Goal: Task Accomplishment & Management: Manage account settings

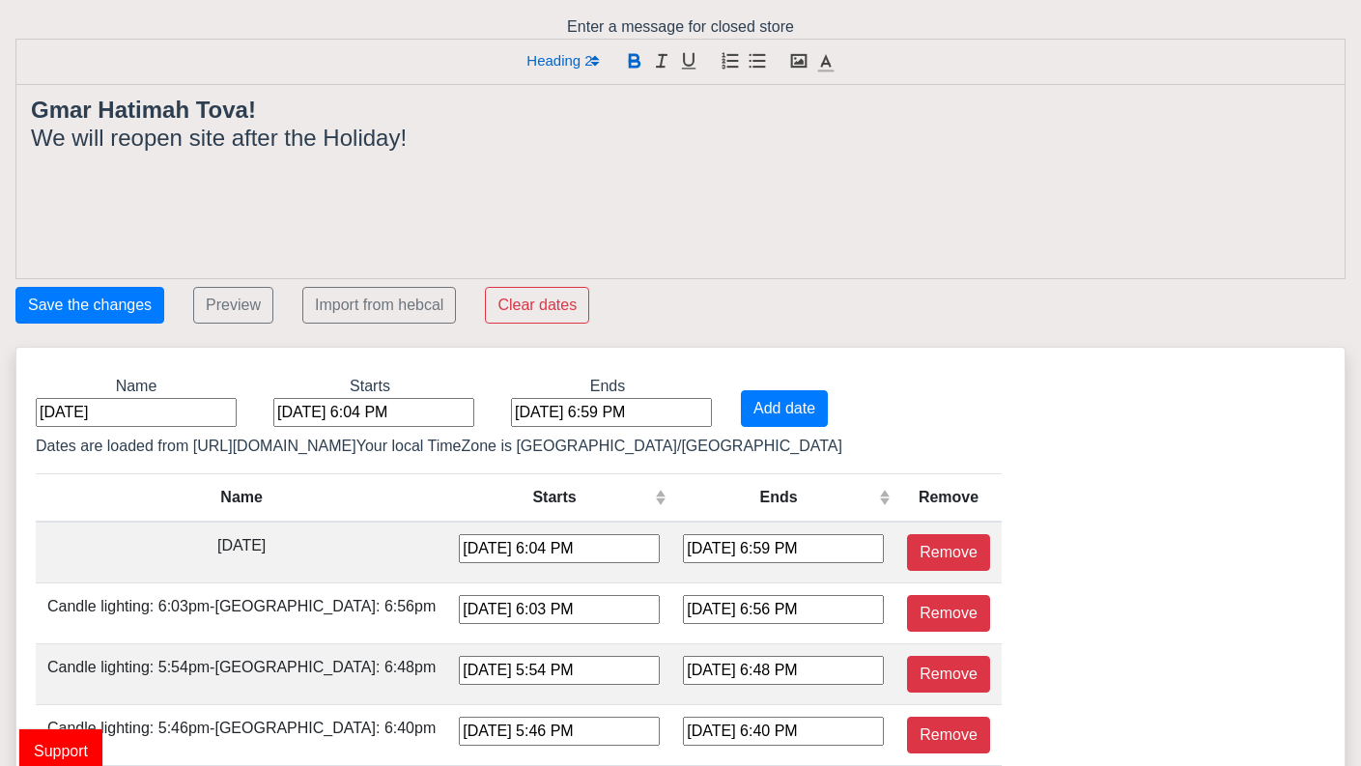
click at [133, 418] on input "[DATE]" at bounding box center [136, 412] width 201 height 29
type input "Y"
type input "Sukkot"
click at [310, 415] on div "[DATE] 6:04 PM" at bounding box center [373, 412] width 201 height 29
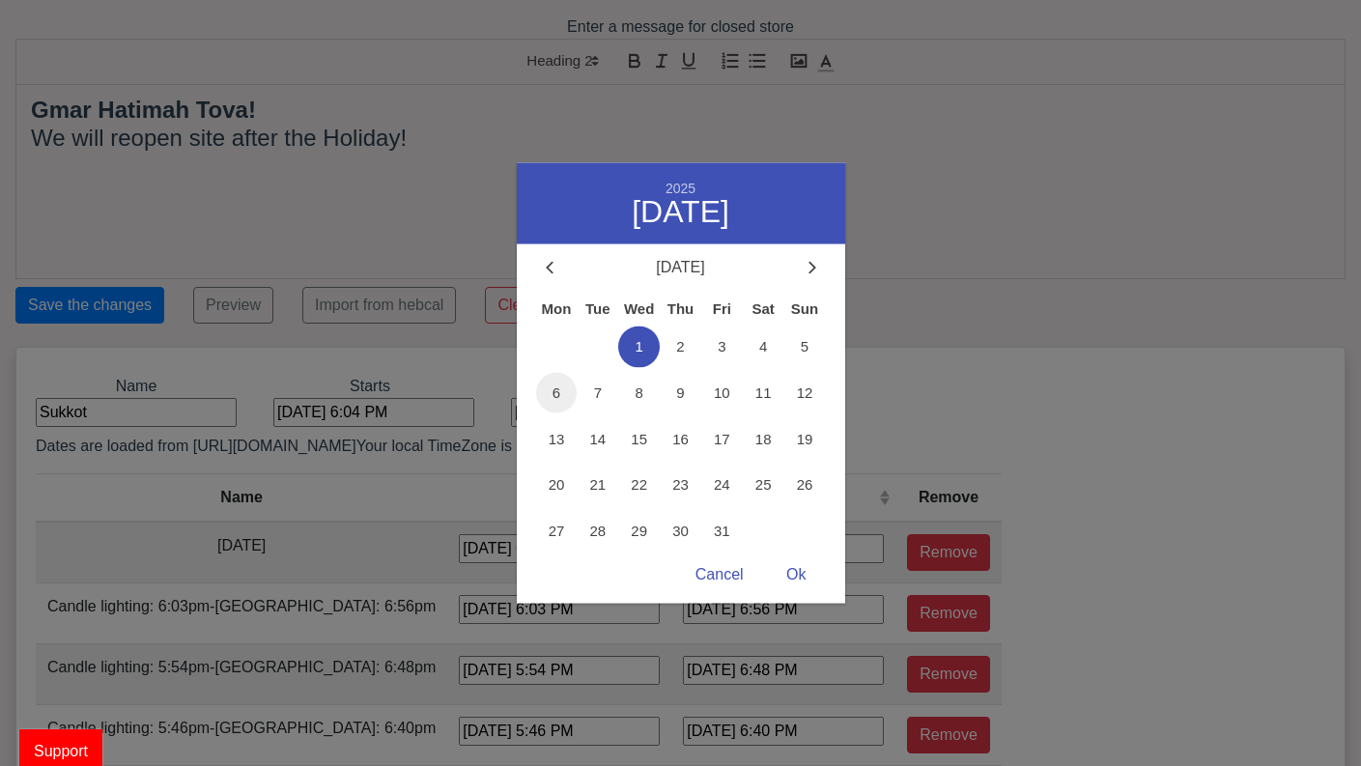
click at [568, 395] on span "6" at bounding box center [557, 393] width 42 height 42
click at [798, 570] on div "Ok" at bounding box center [796, 576] width 58 height 38
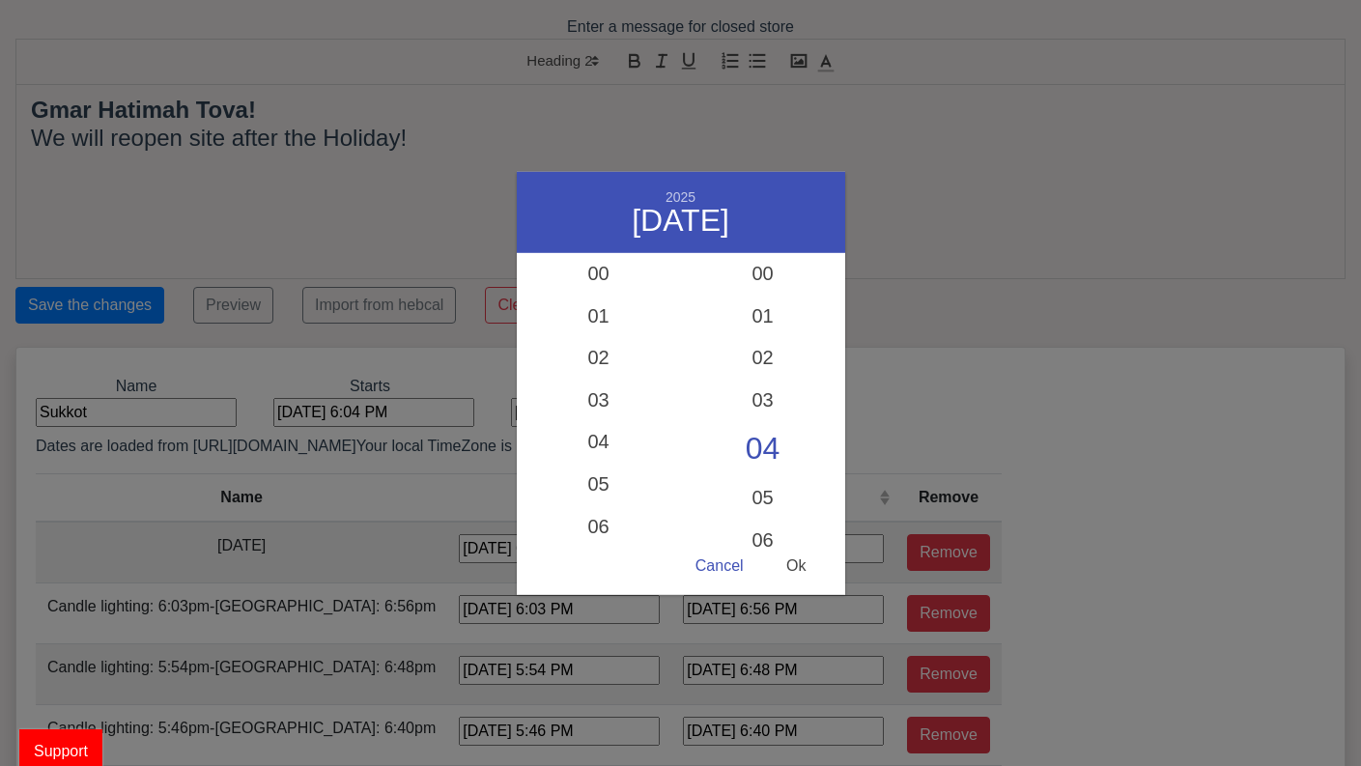
scroll to position [9, 0]
click at [603, 398] on div "17" at bounding box center [599, 399] width 164 height 56
click at [760, 396] on div "48" at bounding box center [763, 399] width 164 height 56
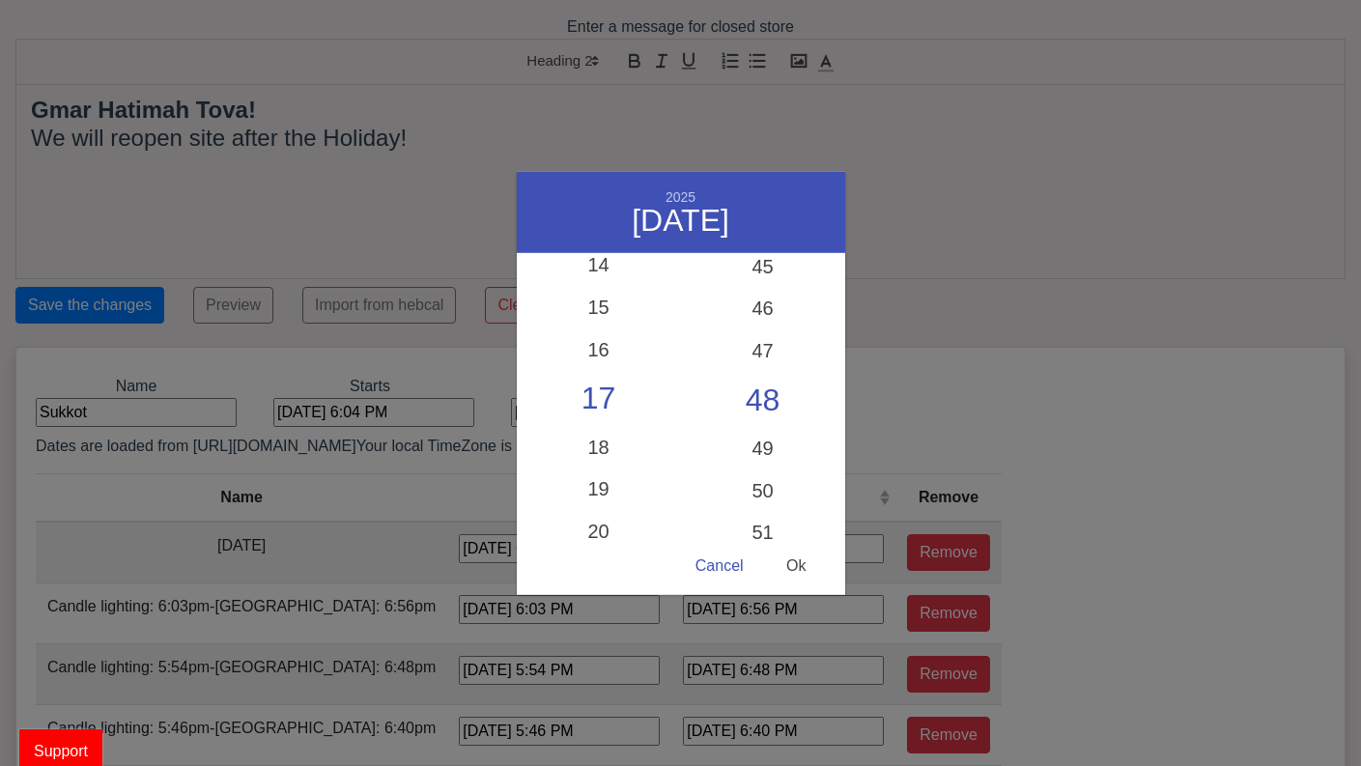
click at [793, 557] on div "Ok" at bounding box center [796, 567] width 58 height 38
type input "[DATE] 5:48 PM"
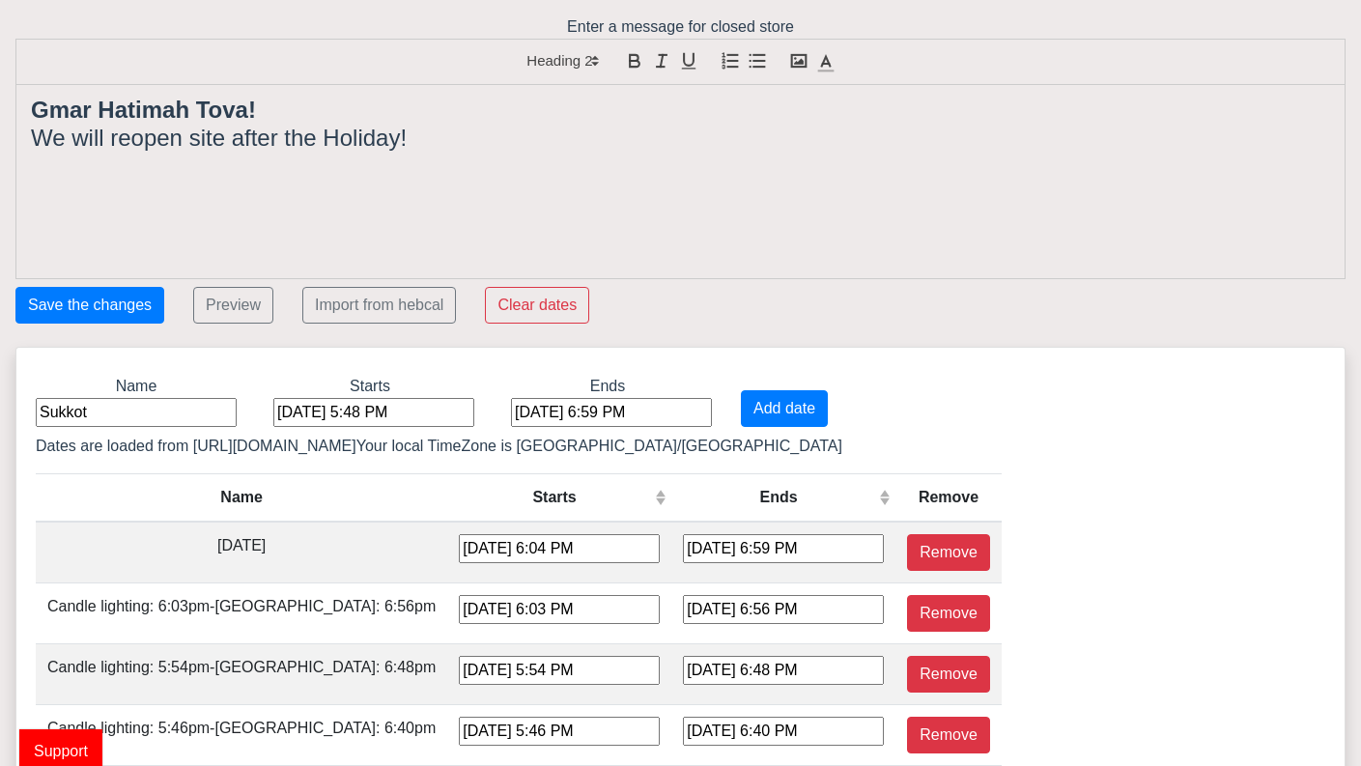
click at [551, 418] on div "[DATE] 6:59 PM" at bounding box center [611, 412] width 201 height 29
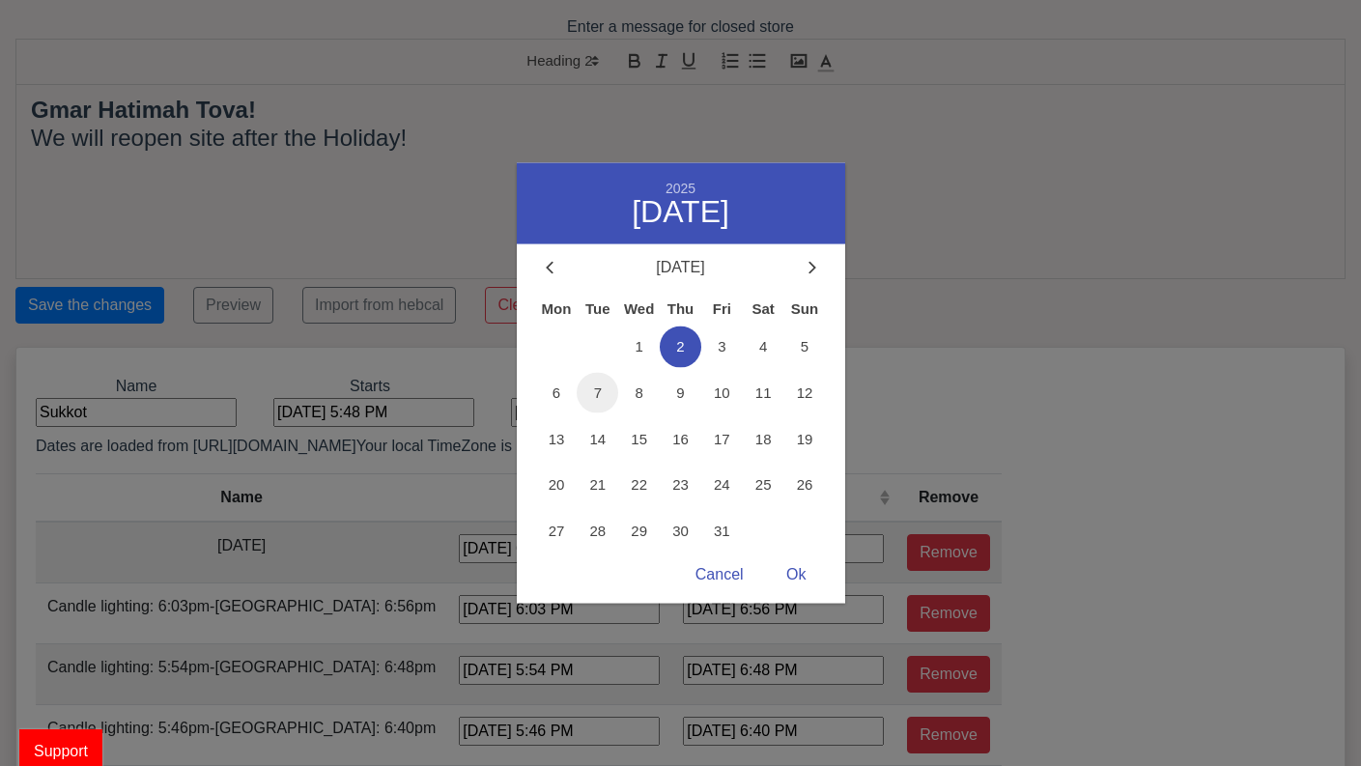
click at [601, 397] on span "7" at bounding box center [598, 393] width 42 height 42
click at [799, 564] on div "Ok" at bounding box center [796, 576] width 58 height 38
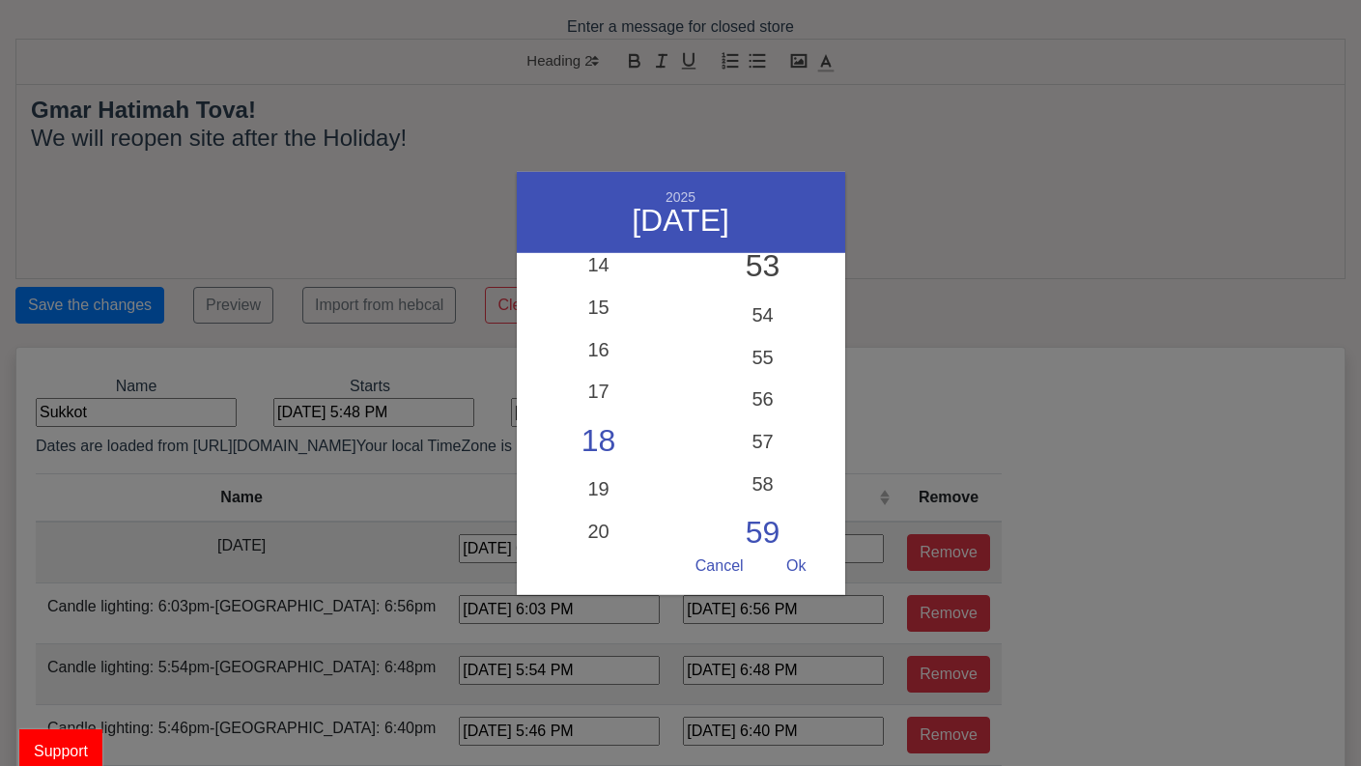
scroll to position [2245, 0]
click at [755, 271] on div "53" at bounding box center [763, 268] width 164 height 56
click at [800, 568] on div "Ok" at bounding box center [796, 567] width 58 height 38
type input "[DATE] 6:53 PM"
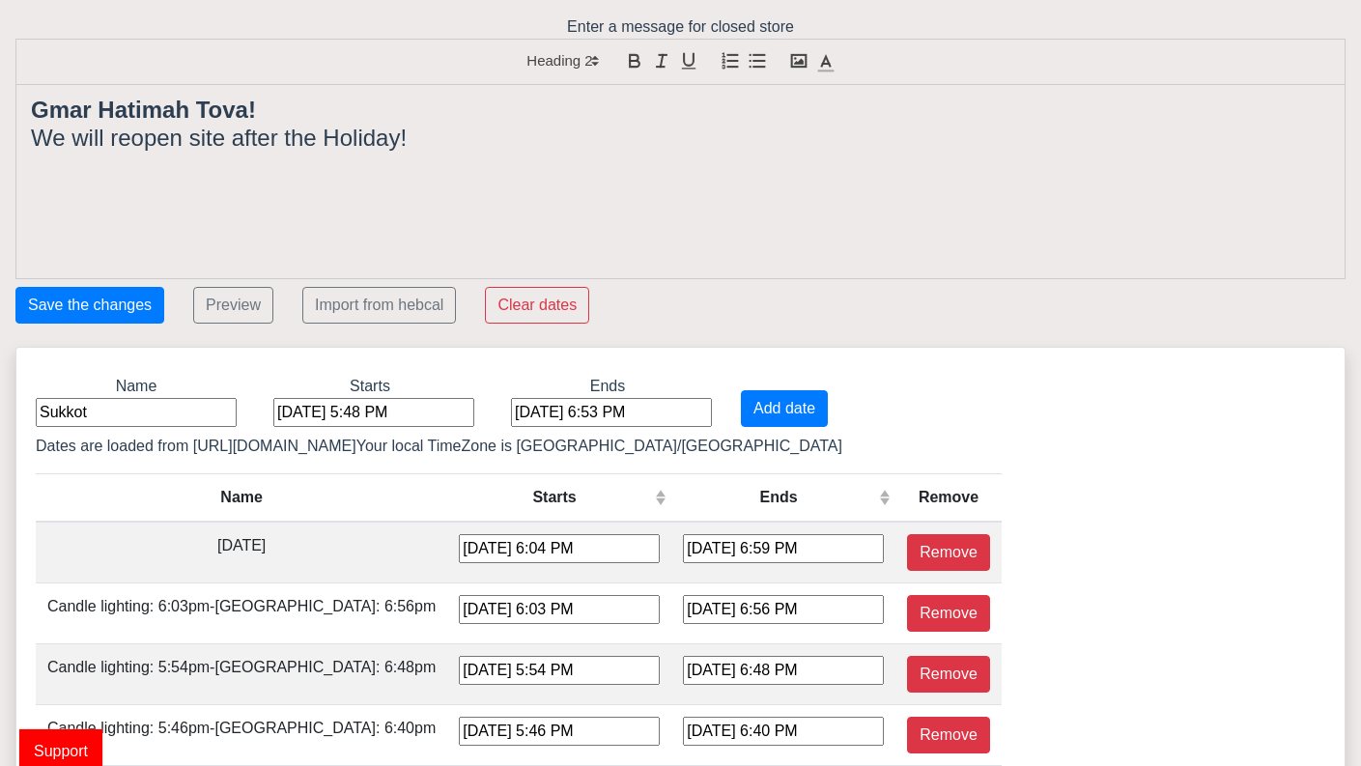
click at [247, 107] on strong "Gmar Hatimah Tova!" at bounding box center [143, 110] width 225 height 26
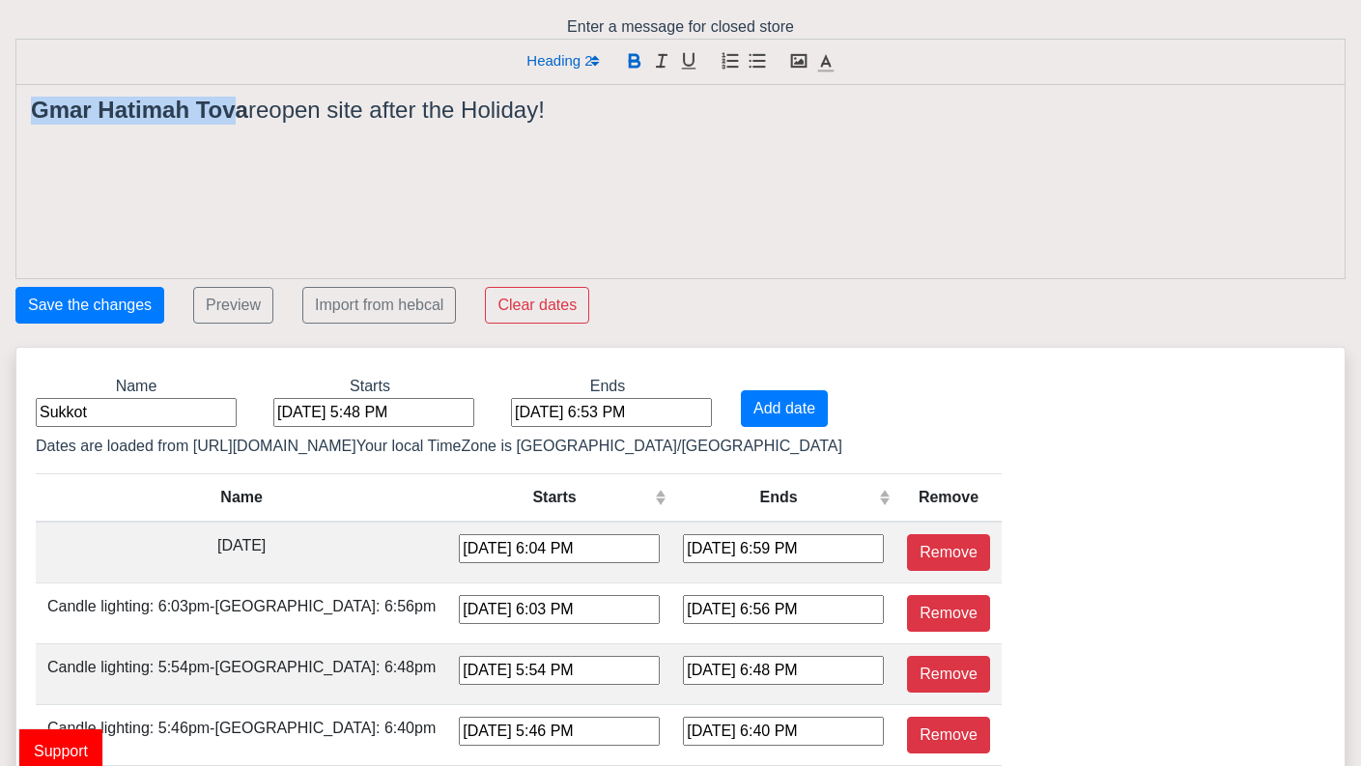
drag, startPoint x: 237, startPoint y: 109, endPoint x: 24, endPoint y: 102, distance: 212.7
click at [24, 102] on div "Gmar Hatimah Tova reopen site after the Holiday!" at bounding box center [680, 181] width 1328 height 193
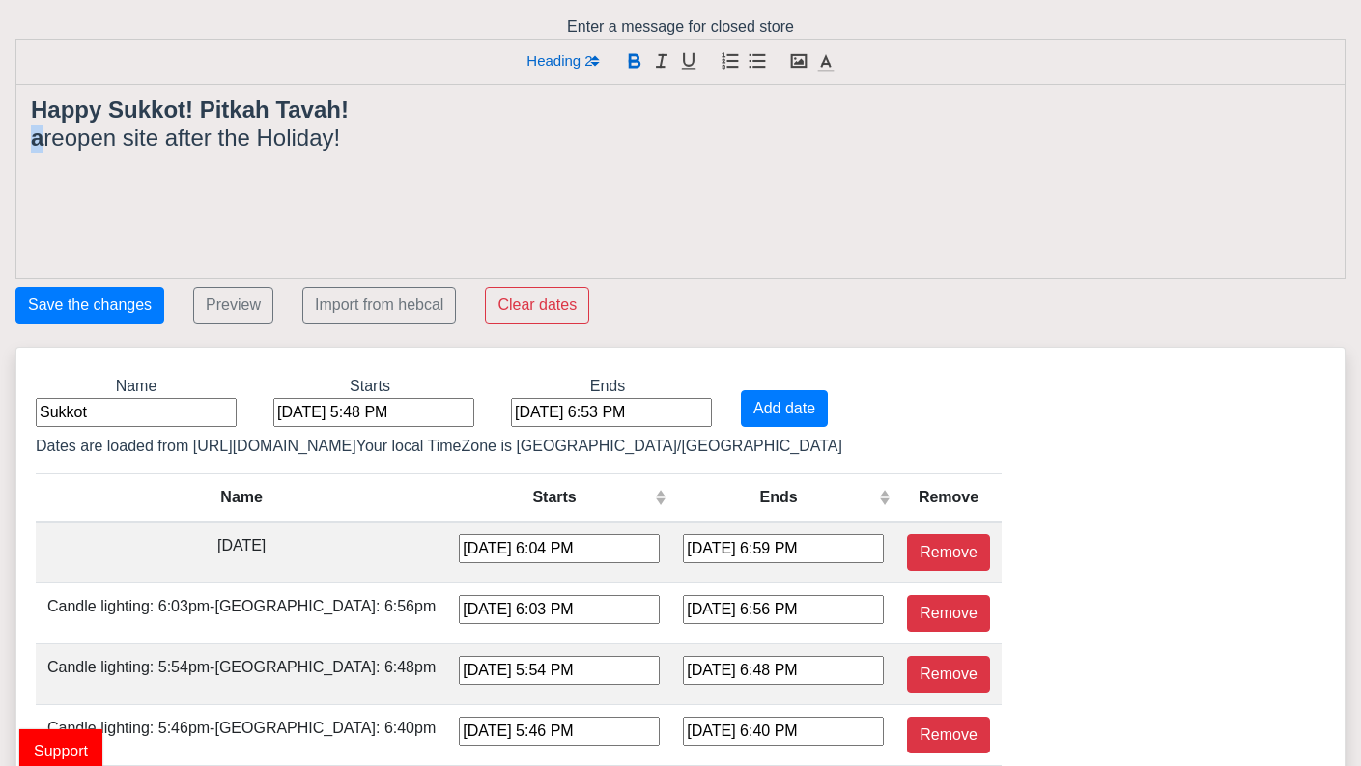
drag, startPoint x: 42, startPoint y: 137, endPoint x: 25, endPoint y: 137, distance: 16.4
click at [25, 137] on div "Happy Sukkot! Pitkah Tavah! ﻿ a reopen site after the Holiday!" at bounding box center [680, 181] width 1328 height 193
click at [186, 140] on h2 "A site will be reopen site after the Holiday!" at bounding box center [680, 139] width 1299 height 28
drag, startPoint x: 253, startPoint y: 142, endPoint x: 178, endPoint y: 142, distance: 75.4
click at [178, 142] on h2 "A site will be reopen site after the Holiday!" at bounding box center [680, 139] width 1299 height 28
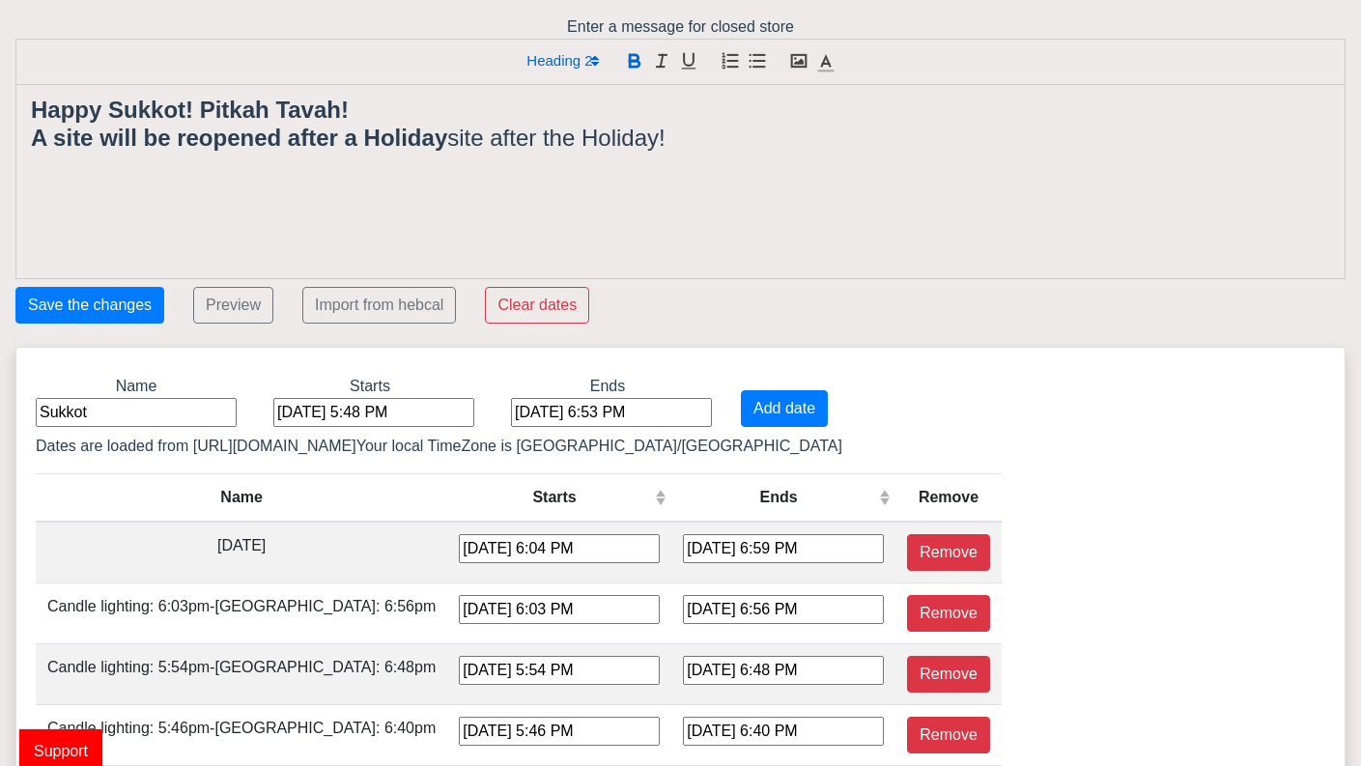
drag, startPoint x: 668, startPoint y: 141, endPoint x: 658, endPoint y: 155, distance: 16.6
click at [658, 155] on div "Happy Sukkot! Pitkah Tavah! A site will be reopened after a Holiday site after …" at bounding box center [680, 181] width 1328 height 193
drag, startPoint x: 694, startPoint y: 147, endPoint x: 448, endPoint y: 138, distance: 245.6
click at [448, 138] on h2 "A site will be reopened after a Holiday site after the Holiday!" at bounding box center [680, 139] width 1299 height 28
click at [117, 296] on button "Save the changes" at bounding box center [89, 305] width 149 height 37
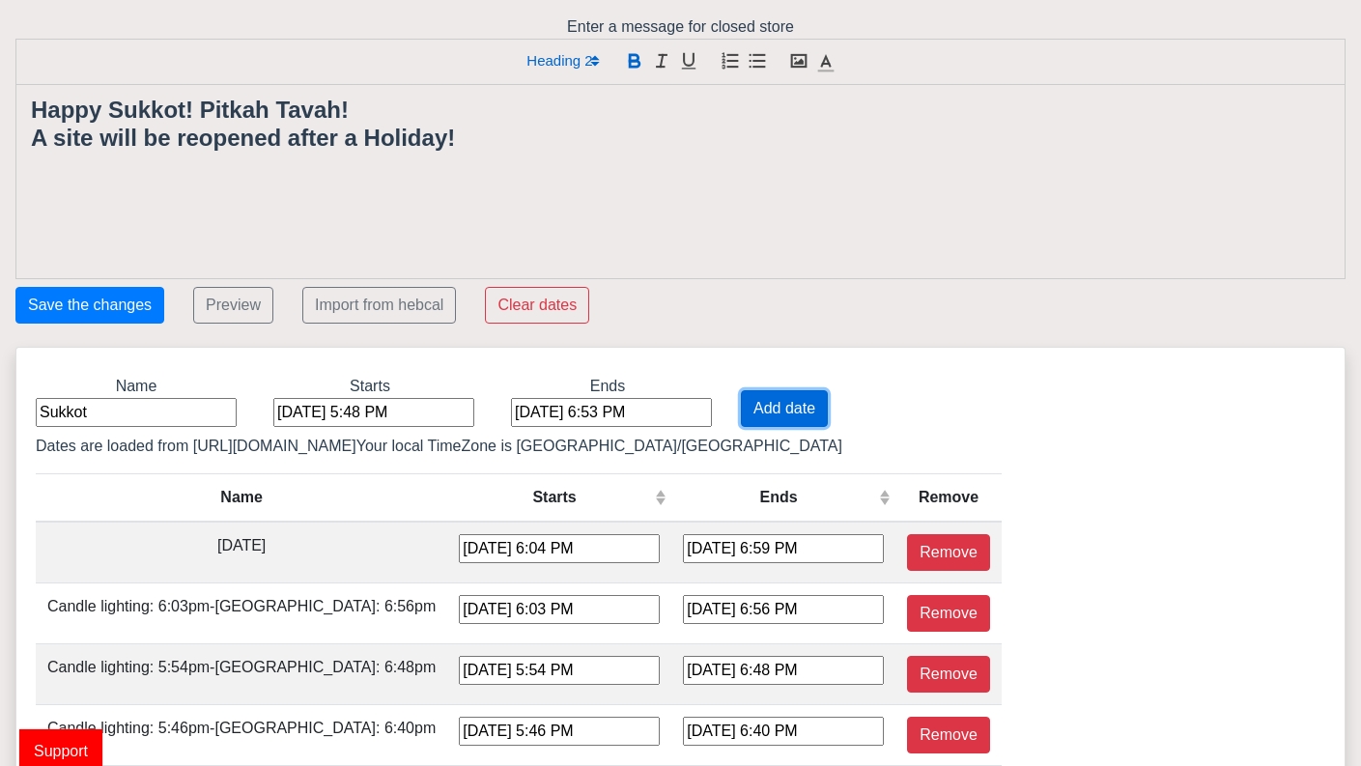
click at [741, 408] on button "Add date" at bounding box center [784, 408] width 87 height 37
type input "[DATE] 5:48 PM"
type input "[DATE] 6:53 PM"
type input "[DATE] 6:04 PM"
type input "[DATE] 6:59 PM"
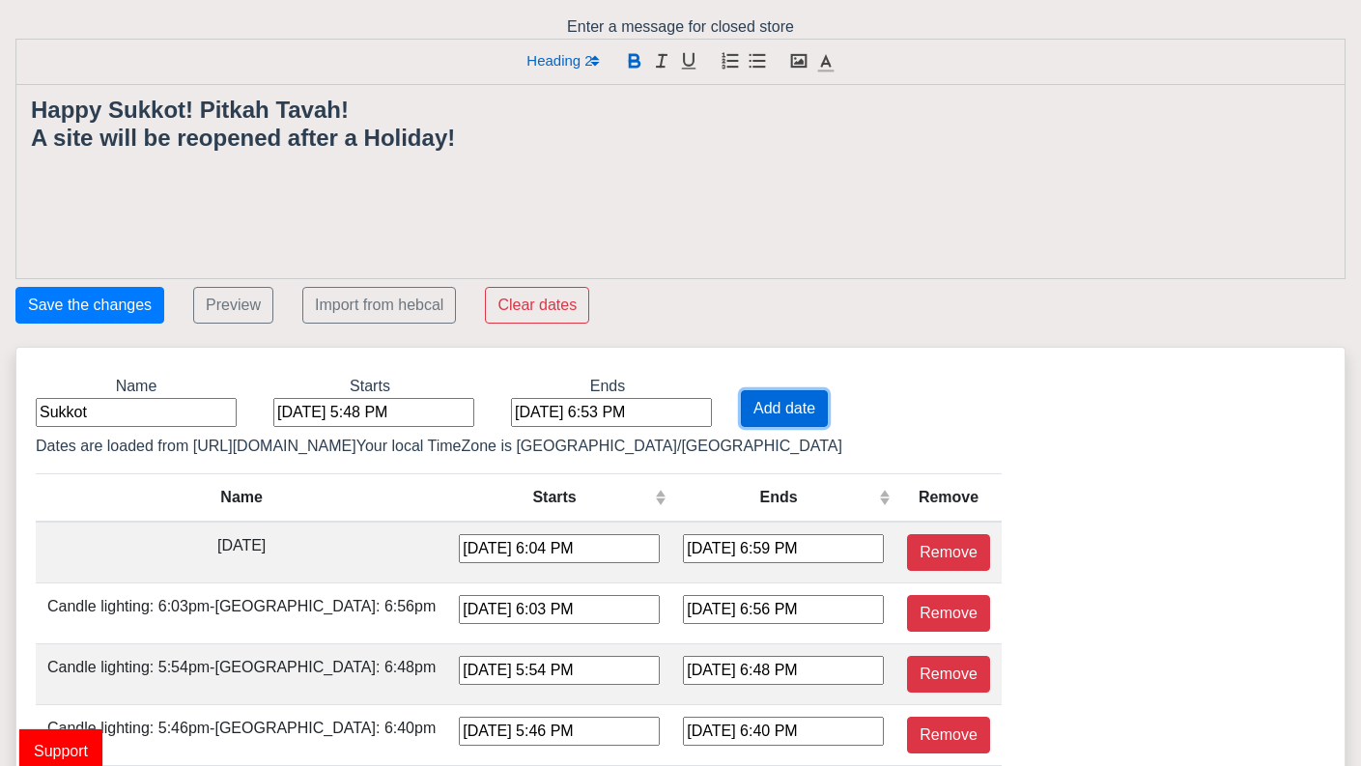
type input "[DATE] 6:03 PM"
type input "[DATE] 6:56 PM"
type input "[DATE] 5:54 PM"
type input "[DATE] 6:48 PM"
type input "[DATE] 5:46 PM"
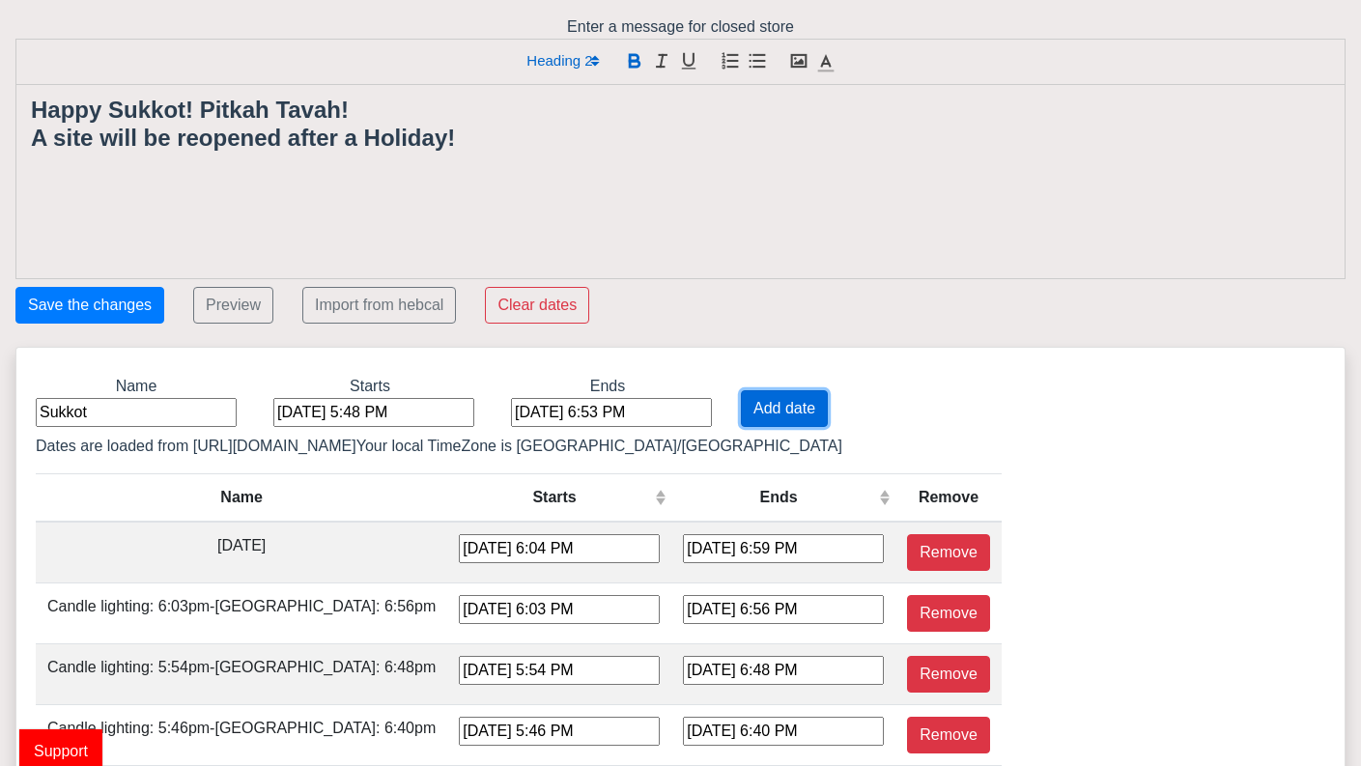
type input "[DATE] 6:40 PM"
type input "[DATE] 5:39 PM"
type input "[DATE] 5:33 PM"
type input "[DATE] 4:32 PM"
type input "[DATE] 5:27 PM"
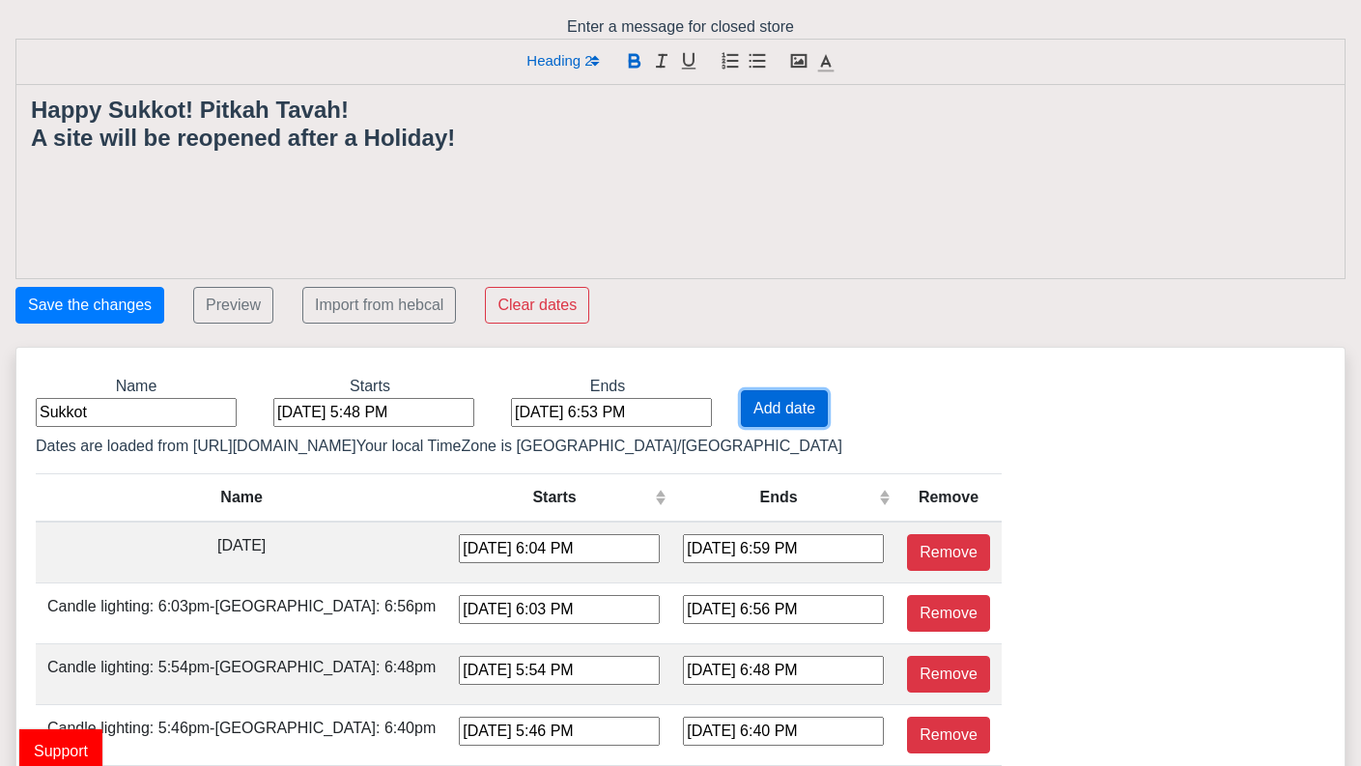
type input "[DATE] 4:26 PM"
type input "[DATE] 5:22 PM"
type input "[DATE] 4:22 PM"
type input "[DATE] 5:18 PM"
type input "[DATE] 4:19 PM"
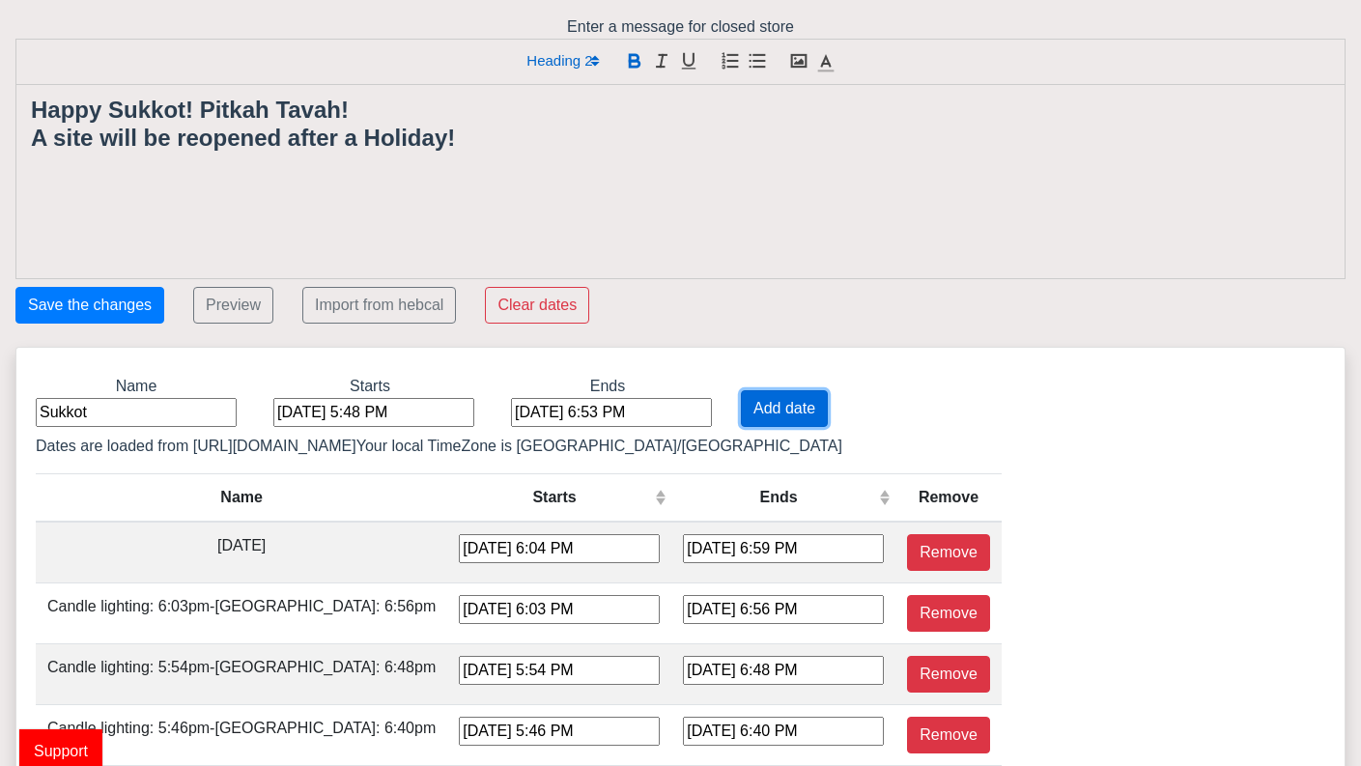
type input "[DATE] 5:15 PM"
type input "[DATE] 4:17 PM"
type input "[DATE] 5:14 PM"
type input "[DATE] 4:16 PM"
type input "[DATE] 5:14 PM"
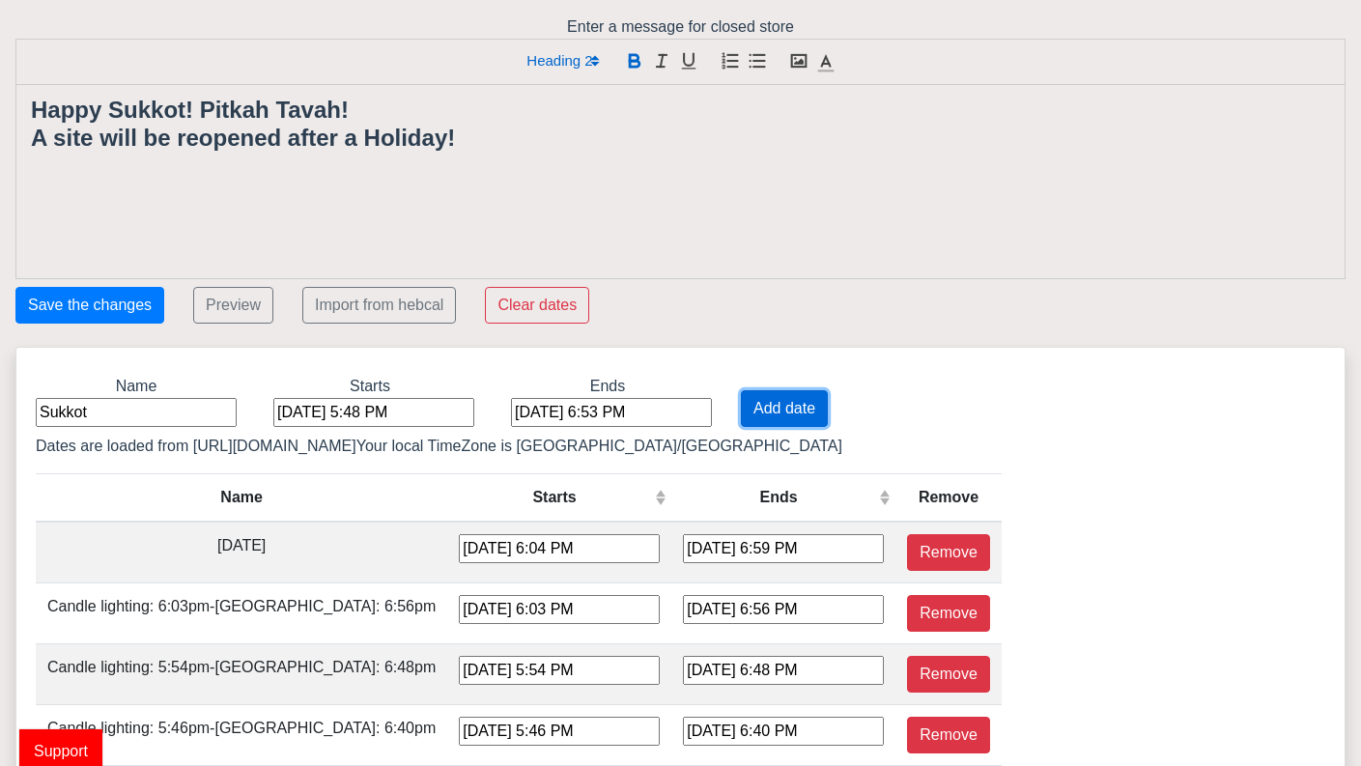
type input "[DATE] 4:18 PM"
type input "[DATE] 5:16 PM"
type input "[DATE] 4:20 PM"
type input "[DATE] 5:19 PM"
type input "[DATE] 4:24 PM"
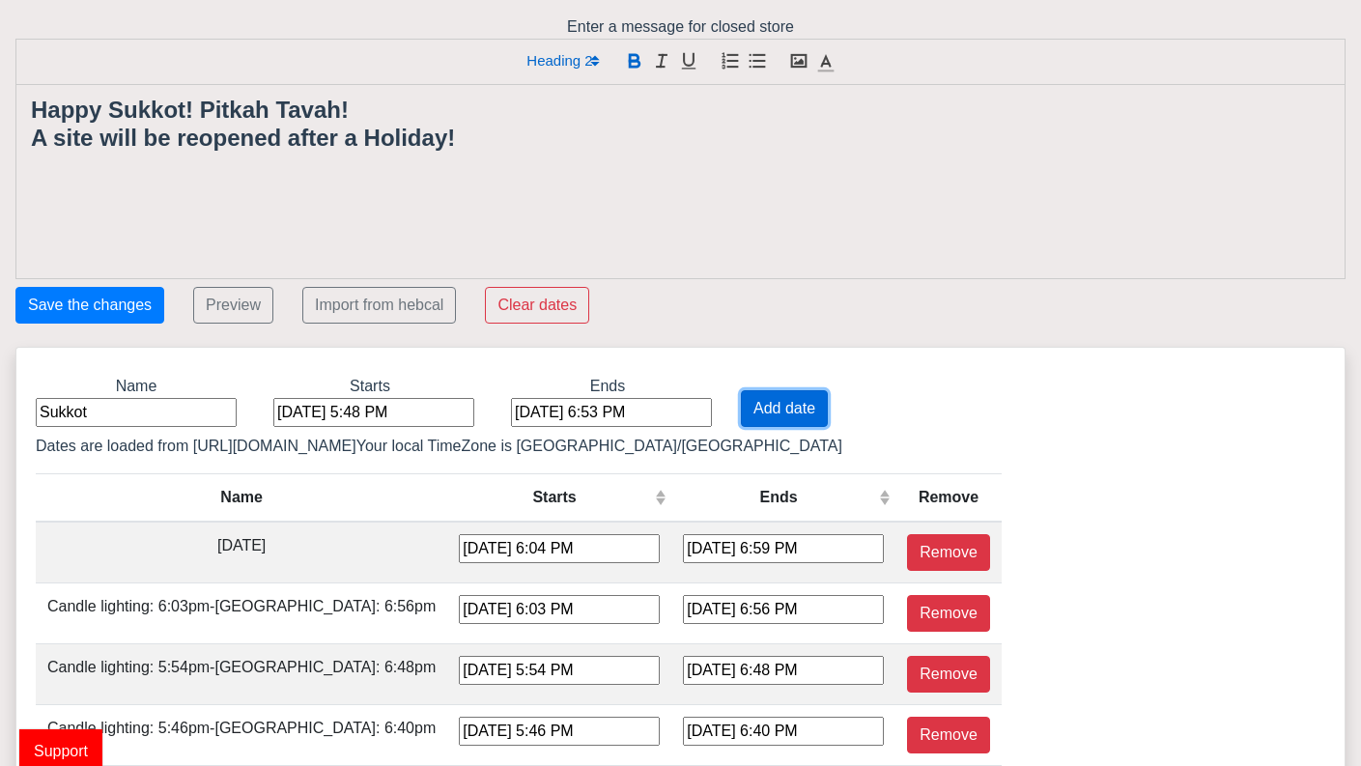
type input "[DATE] 5:23 PM"
type input "[DATE] 4:29 PM"
type input "[DATE] 5:27 PM"
type input "[DATE] 4:34 PM"
type input "[DATE] 5:33 PM"
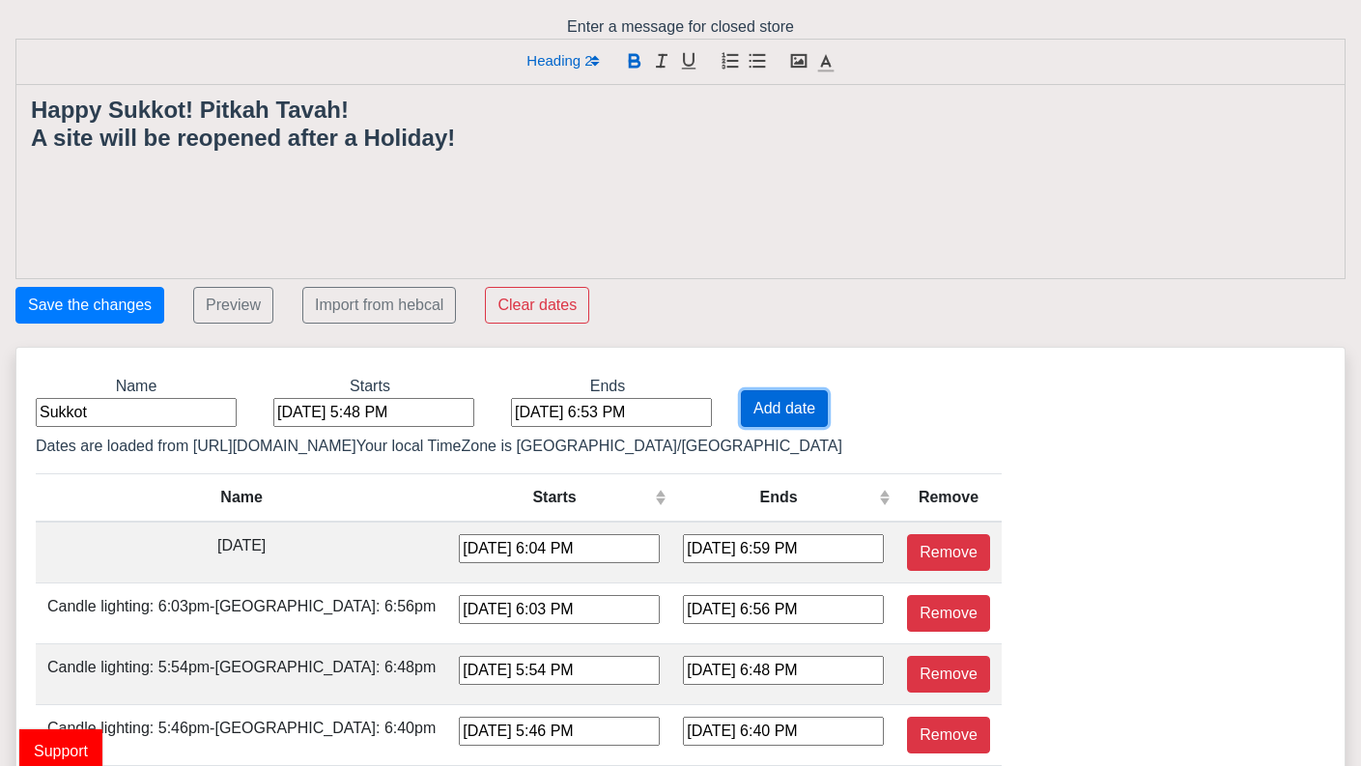
type input "[DATE] 4:40 PM"
type input "[DATE] 5:38 PM"
type input "[DATE] 4:47 PM"
type input "[DATE] 5:44 PM"
type input "[DATE] 4:53 PM"
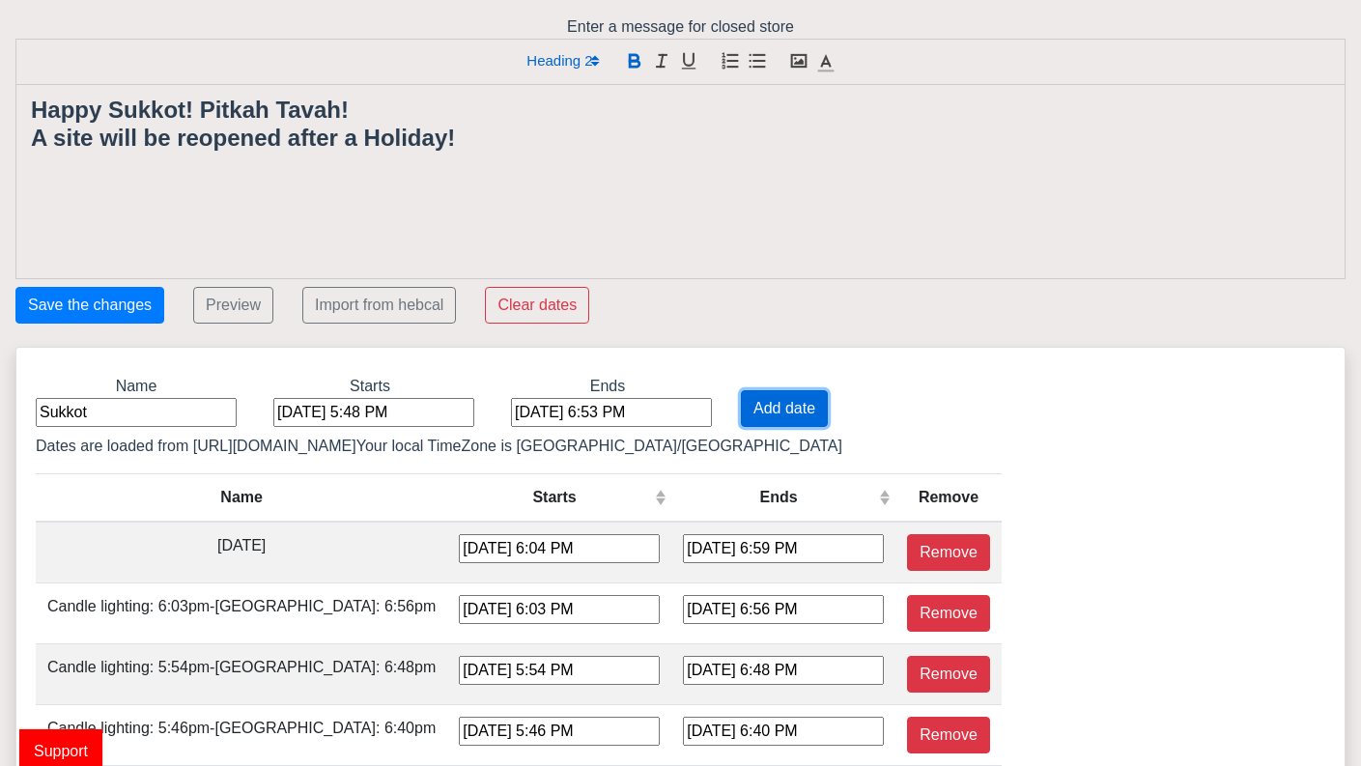
type input "[DATE] 5:50 PM"
type input "[DATE] 4:59 PM"
type input "[DATE] 5:56 PM"
type input "[DATE] 5:05 PM"
type input "[DATE] 6:02 PM"
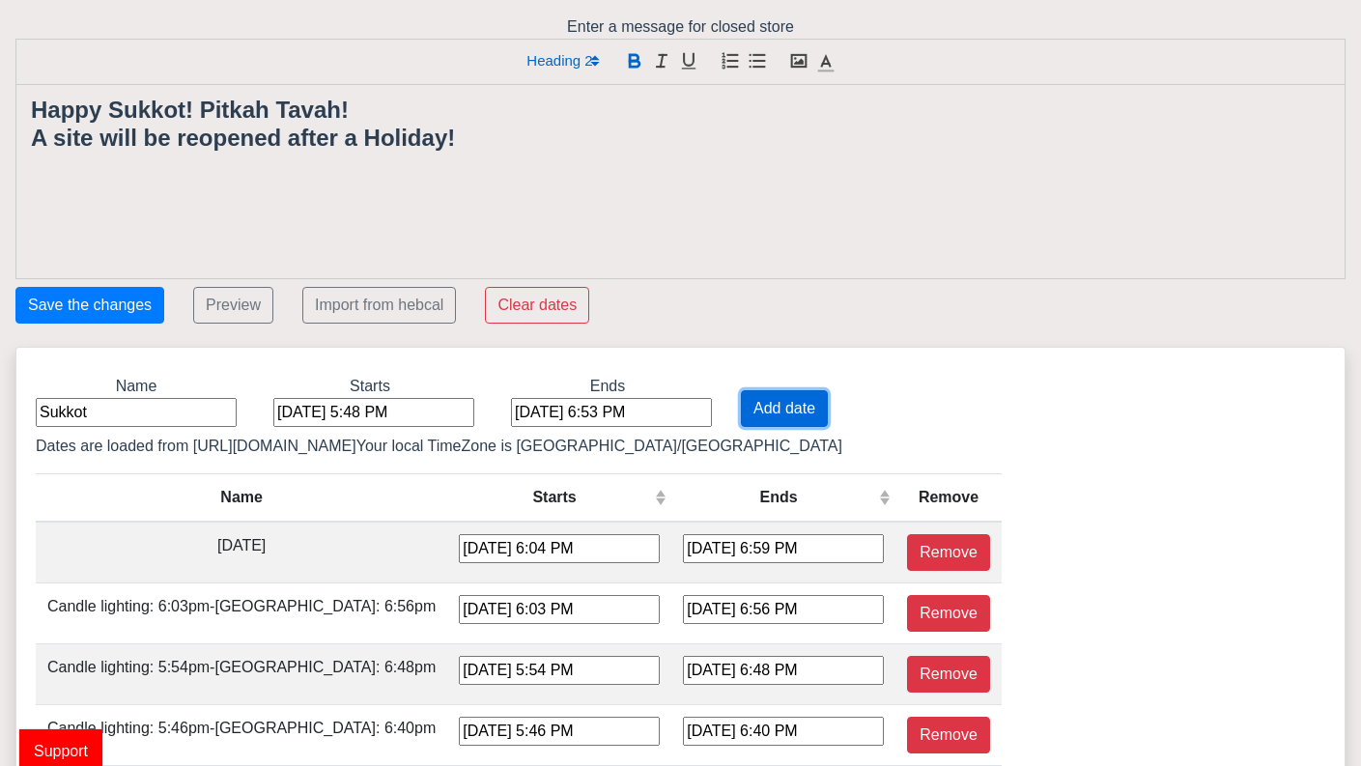
type input "[DATE] 5:11 PM"
type input "[DATE] 6:07 PM"
type input "[DATE] 5:17 PM"
type input "[DATE] 6:12 PM"
type input "[DATE] 5:22 PM"
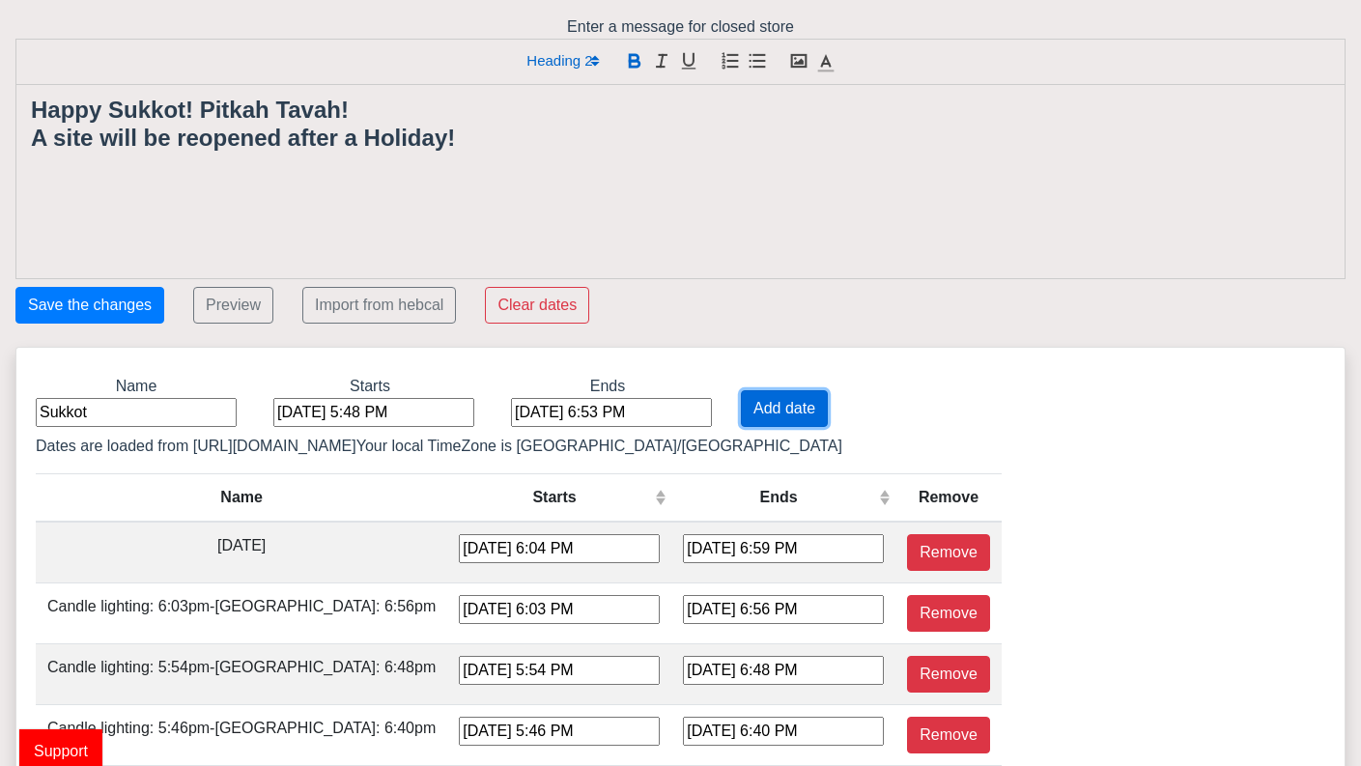
type input "[DATE] 6:17 PM"
type input "[DATE] 5:27 PM"
type input "[DATE] 6:22 PM"
type input "[DATE] 5:32 PM"
type input "[DATE] 6:27 PM"
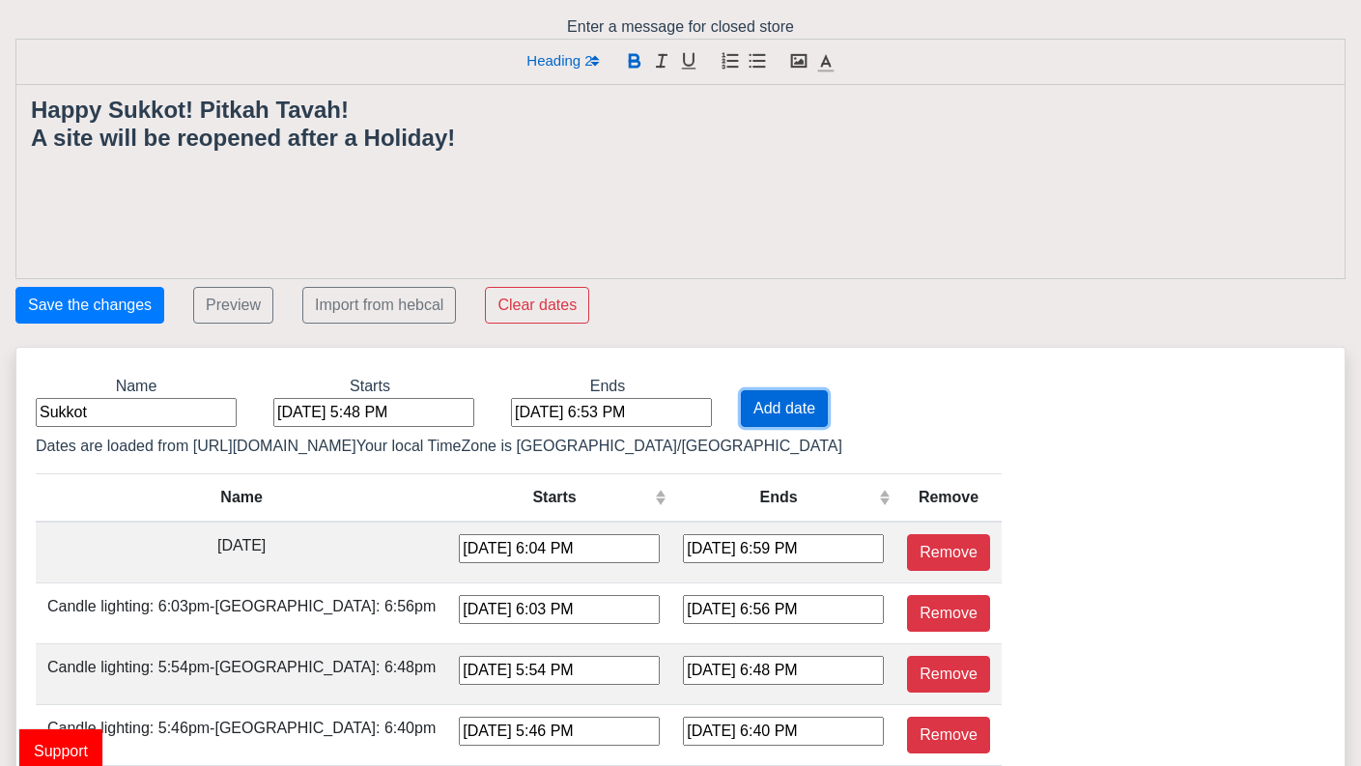
type input "[DATE] 5:37 PM"
type input "[DATE] 7:32 PM"
type input "[DATE] 6:41 PM"
type input "[DATE] 7:37 PM"
type input "[DATE] 6:46 PM"
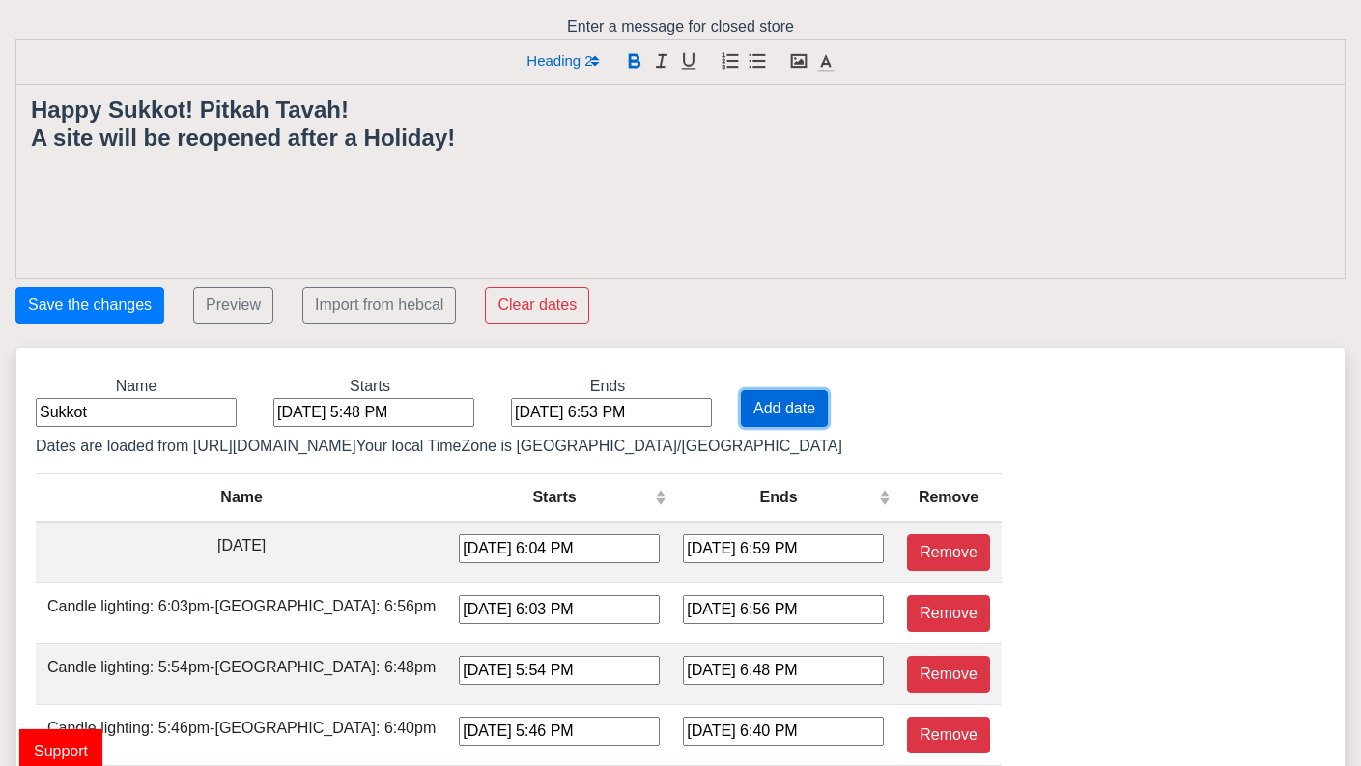
type input "[DATE] 7:42 PM"
type input "[DATE] 6:51 PM"
type input "[DATE] 7:48 PM"
type input "[DATE] 6:56 PM"
type input "[DATE] 7:53 PM"
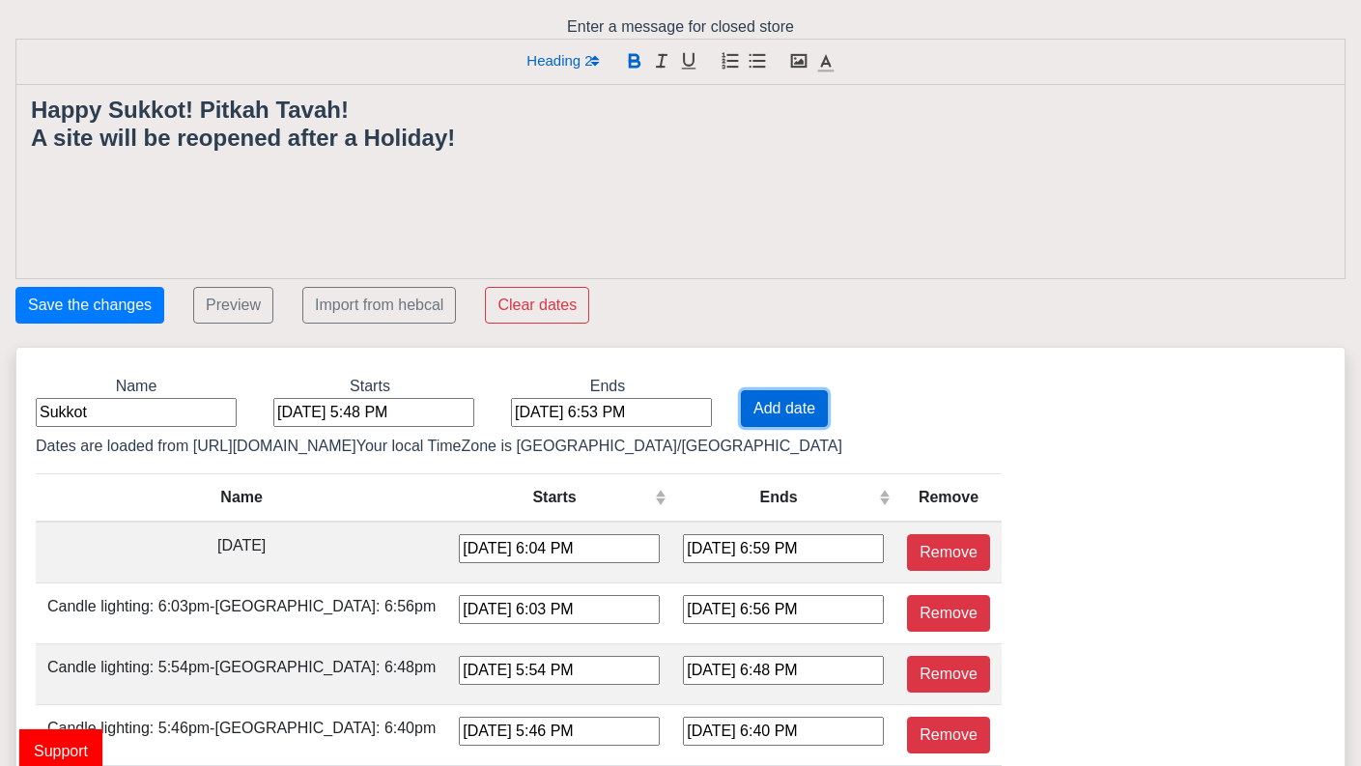
type input "[DATE] 7:01 PM"
type input "[DATE] 7:59 PM"
type input "[DATE] 7:06 PM"
type input "[DATE] 8:04 PM"
type input "[DATE] 7:10 PM"
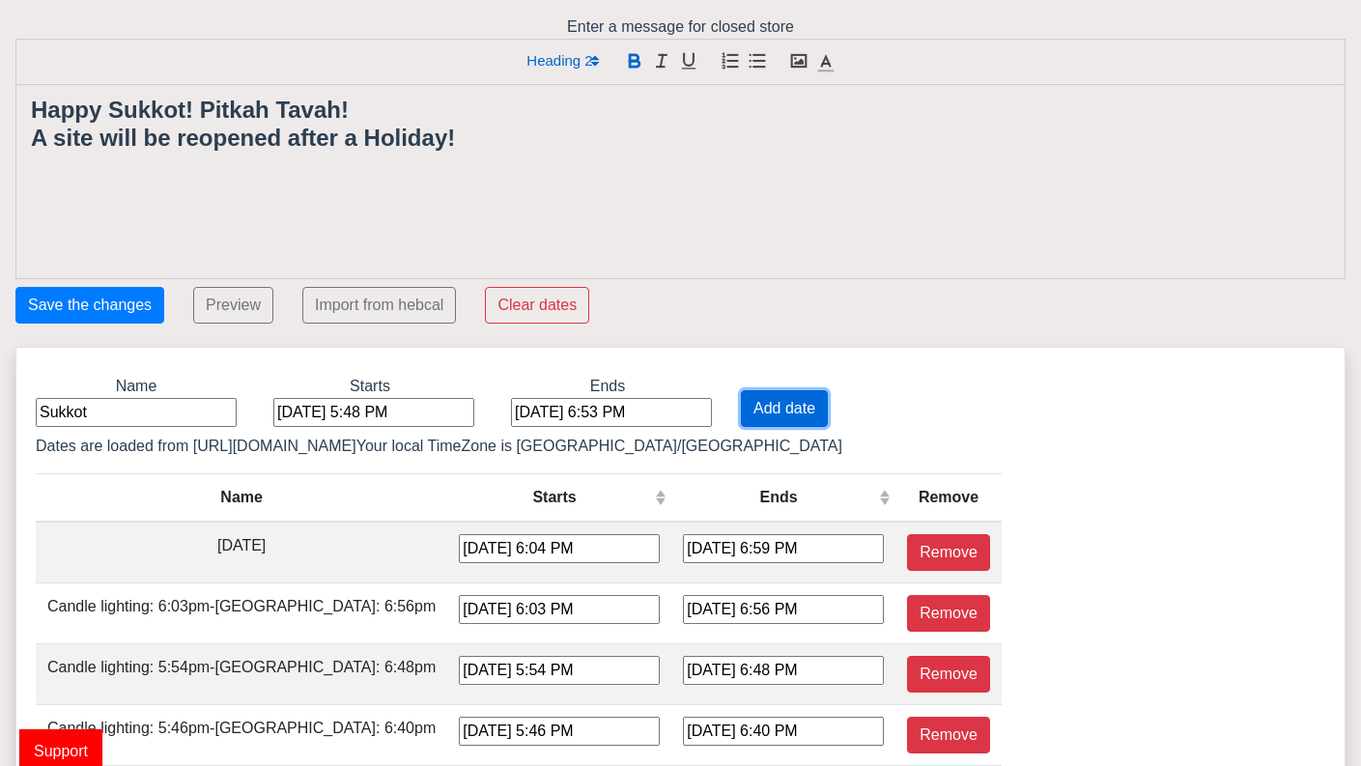
type input "[DATE] 8:10 PM"
type input "[DATE] 7:15 PM"
type input "[DATE] 8:15 PM"
type input "[DATE] 7:19 PM"
type input "[DATE] 8:20 PM"
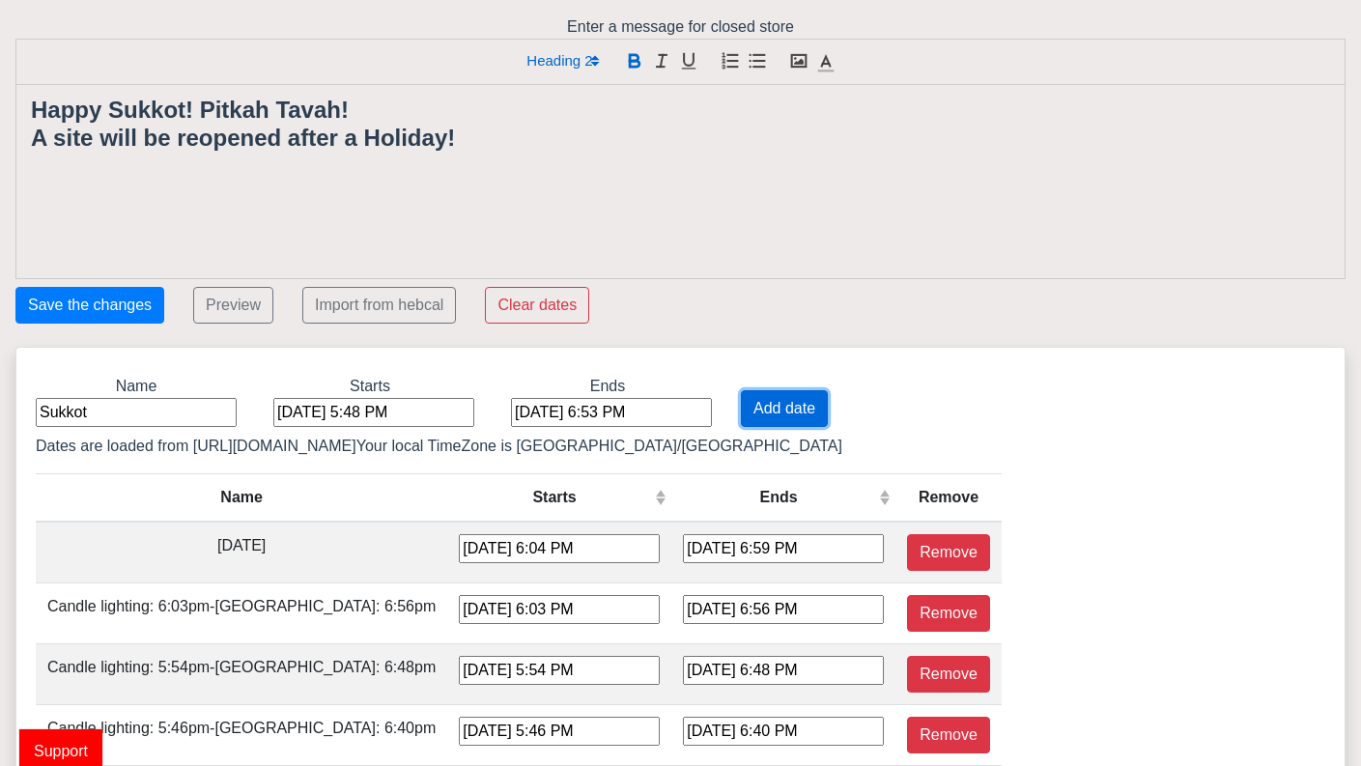
type input "[DATE] 7:23 PM"
type input "[DATE] 8:24 PM"
type input "[DATE] 7:26 PM"
type input "[DATE] 8:28 PM"
type input "[DATE] 7:29 PM"
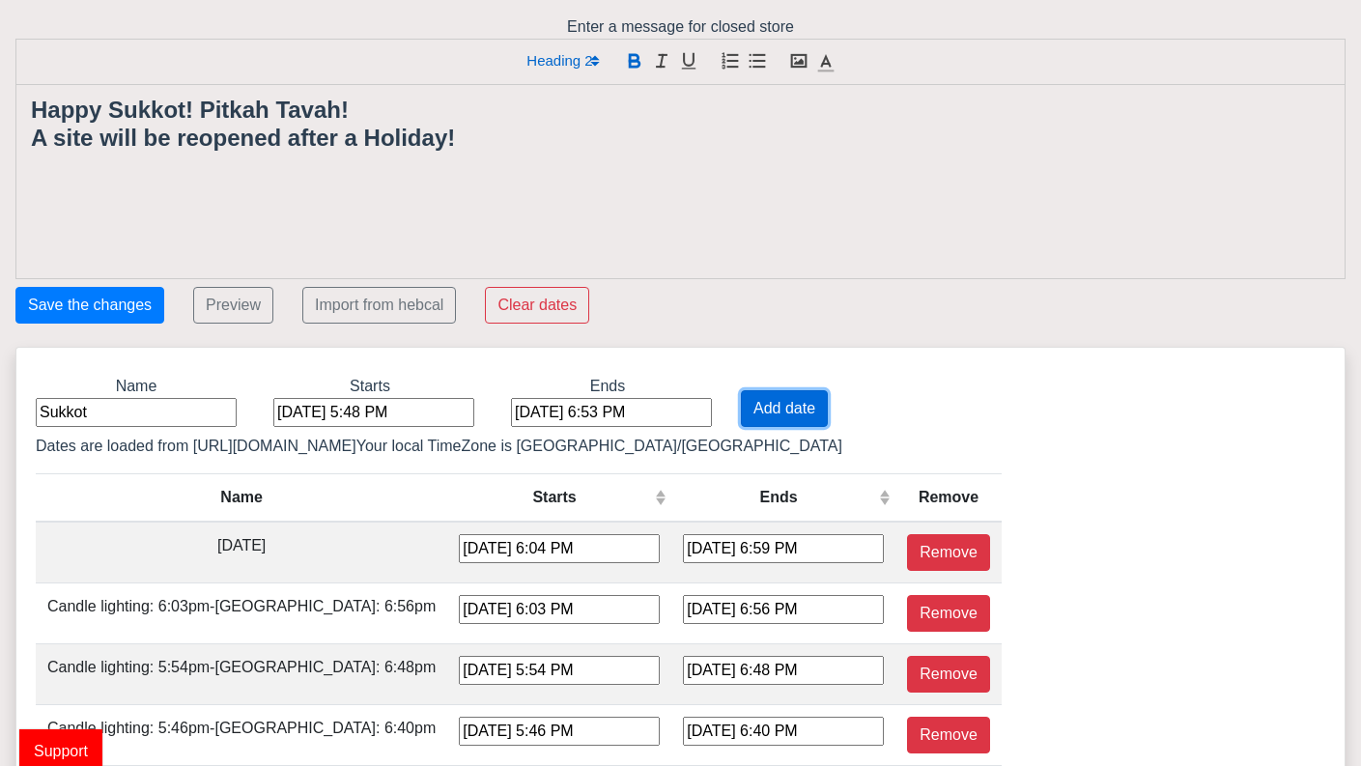
type input "[DATE] 8:30 PM"
type input "[DATE] 7:30 PM"
type input "[DATE] 8:31 PM"
type input "[DATE] 7:30 PM"
type input "[DATE] 8:30 PM"
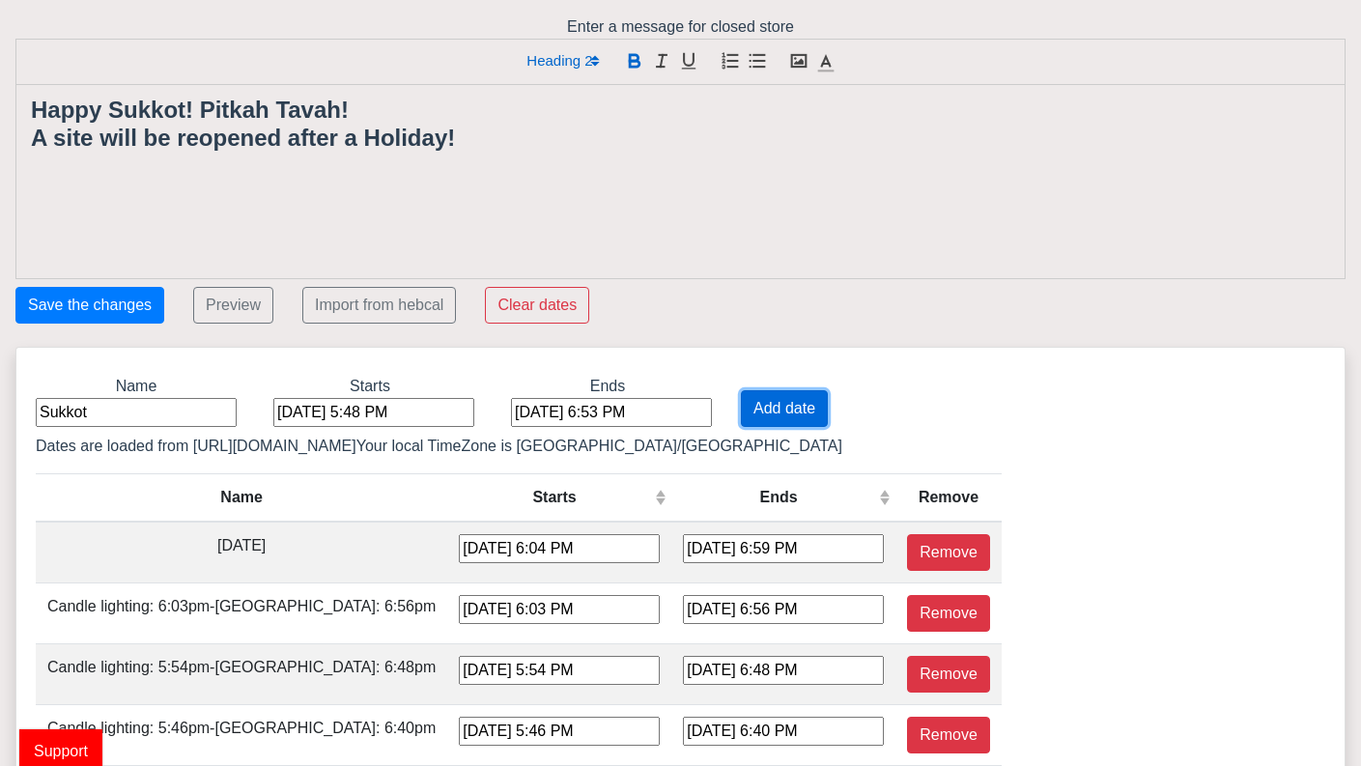
type input "[DATE] 7:29 PM"
type input "[DATE] 8:29 PM"
type input "[DATE] 7:26 PM"
type input "[DATE] 8:25 PM"
type input "[DATE] 7:23 PM"
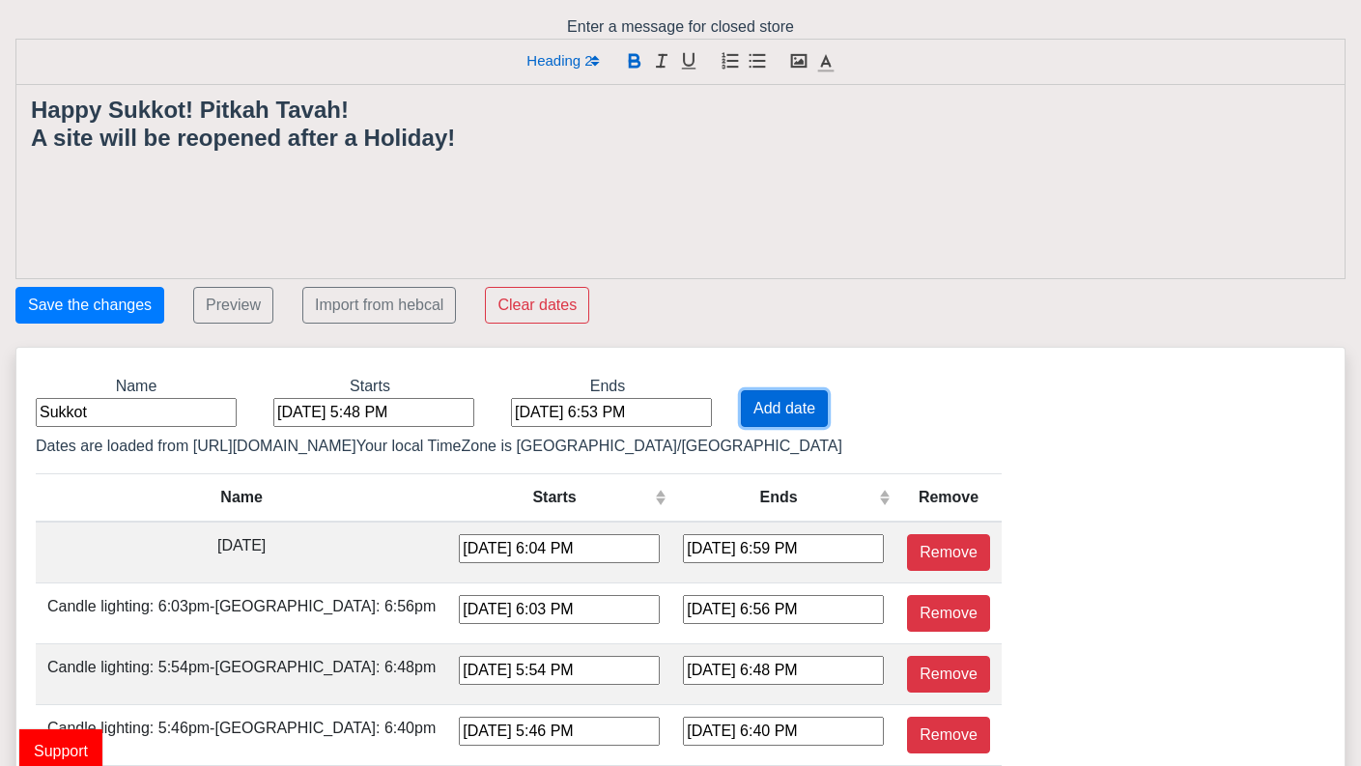
type input "[DATE] 8:21 PM"
type input "[DATE] 7:18 PM"
type input "[DATE] 8:15 PM"
type input "[DATE] 7:12 PM"
type input "[DATE] 8:09 PM"
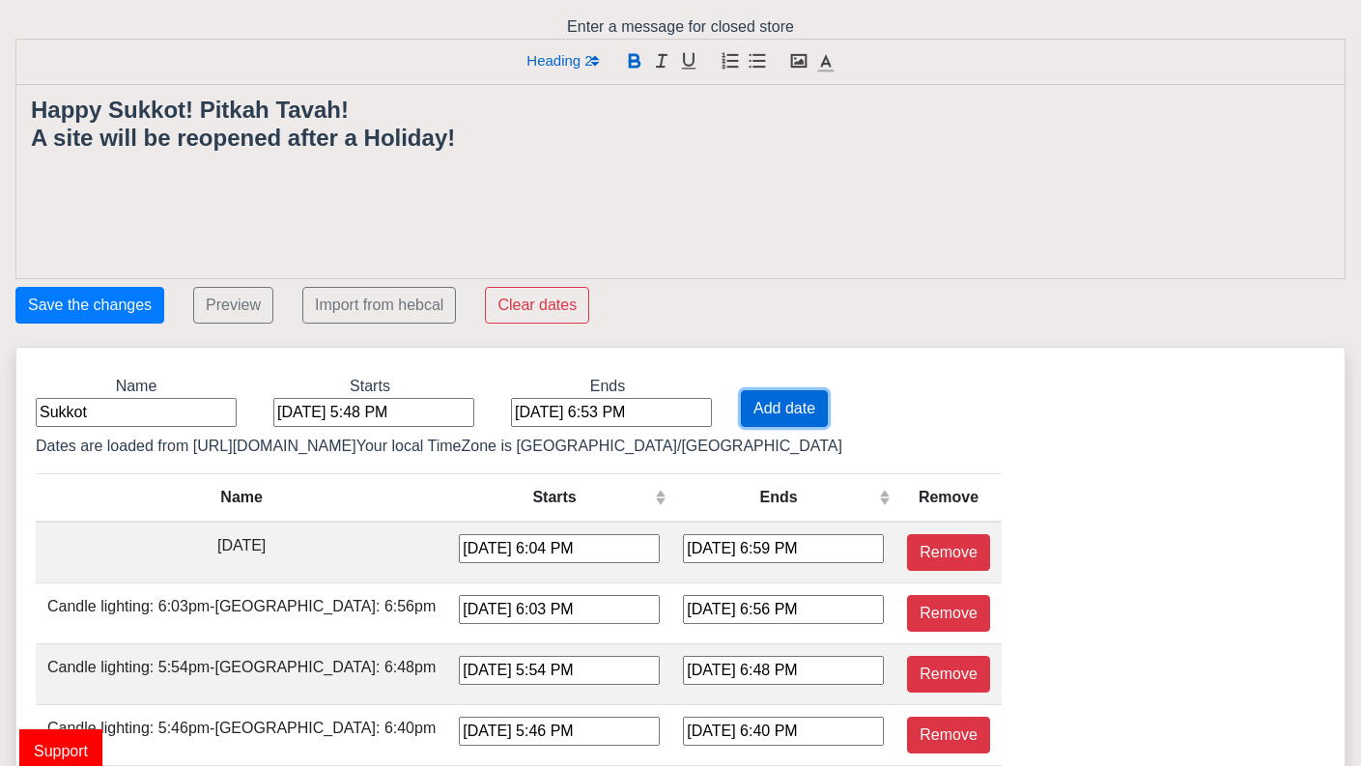
type input "[DATE] 7:05 PM"
type input "[DATE] 8:01 PM"
type input "[DATE] 6:58 PM"
type input "[DATE] 7:53 PM"
type input "[DATE] 6:50 PM"
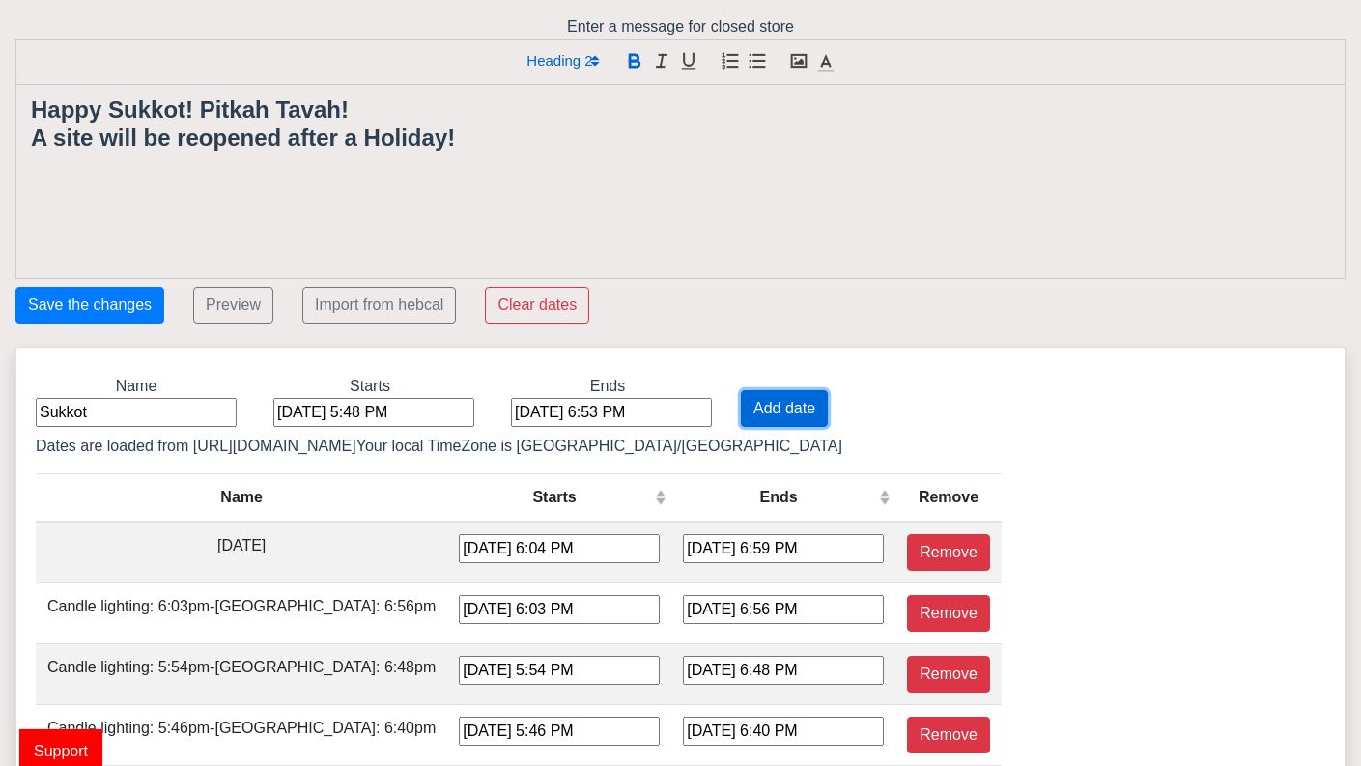
type input "[DATE] 7:44 PM"
type input "[DATE] 6:41 PM"
type input "[DATE] 7:35 PM"
type input "[DATE] 6:32 PM"
type input "[DATE] 7:26 PM"
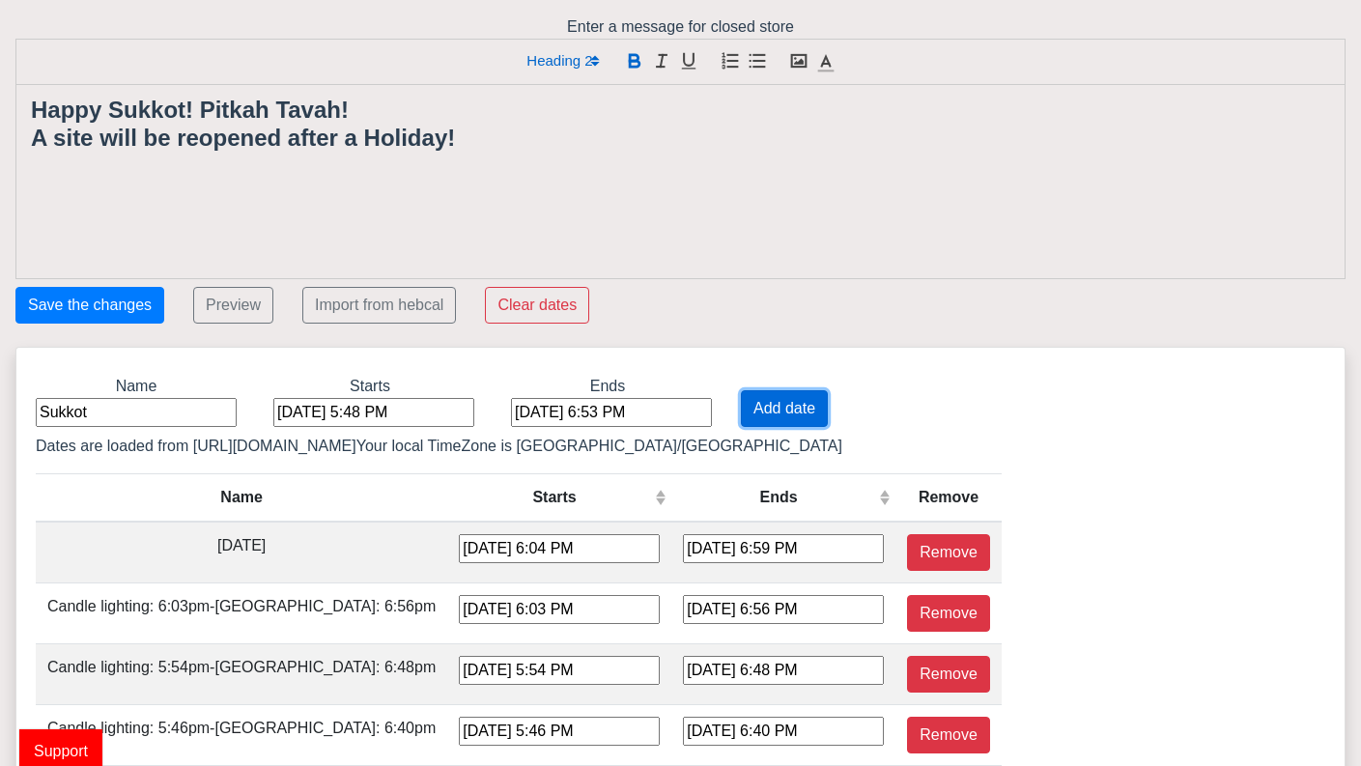
type input "[DATE] 6:23 PM"
type input "[DATE] 7:16 PM"
type input "[DATE] 6:14 PM"
type input "[DATE] 7:07 PM"
type input "[DATE] 6:05 PM"
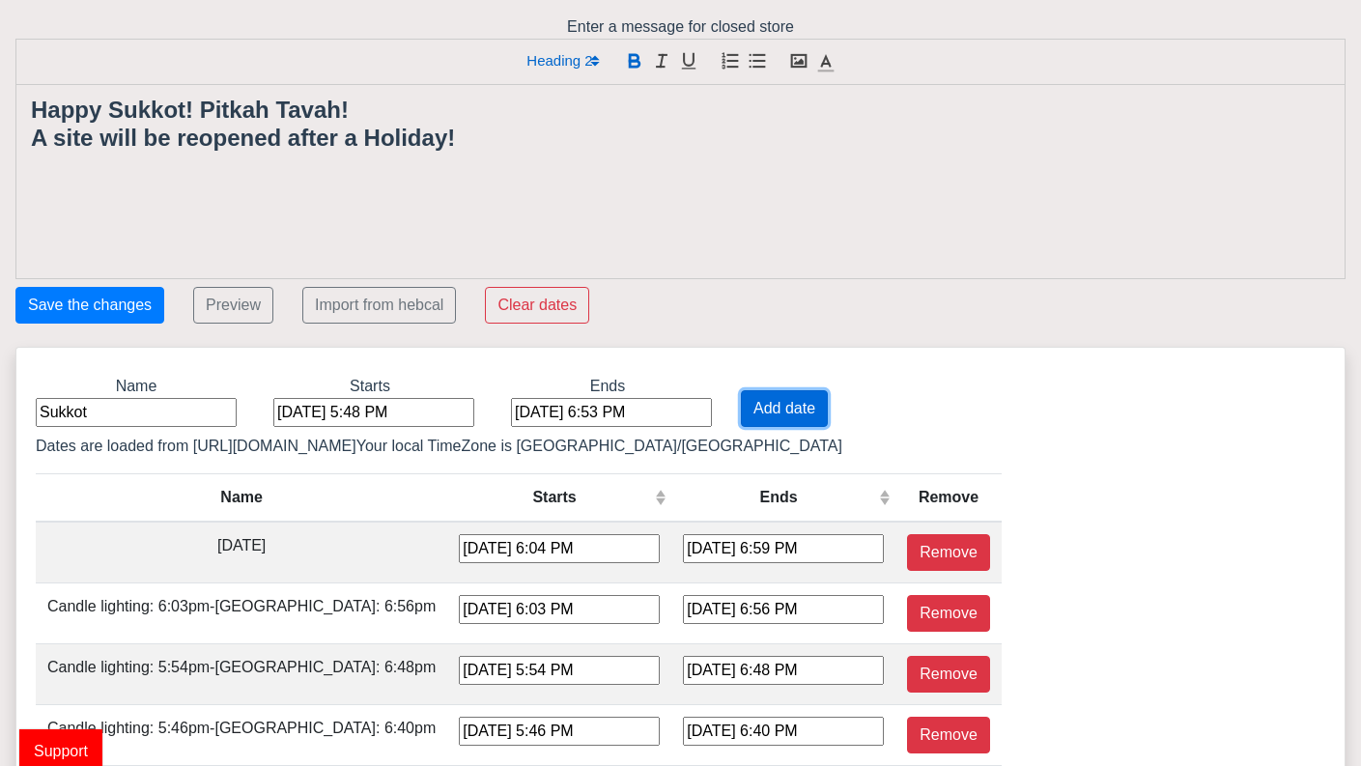
type input "[DATE] 6:58 PM"
type input "[DATE] 5:56 PM"
type input "[DATE] 6:49 PM"
type input "[DATE] 5:48 PM"
type input "[DATE] 6:41 PM"
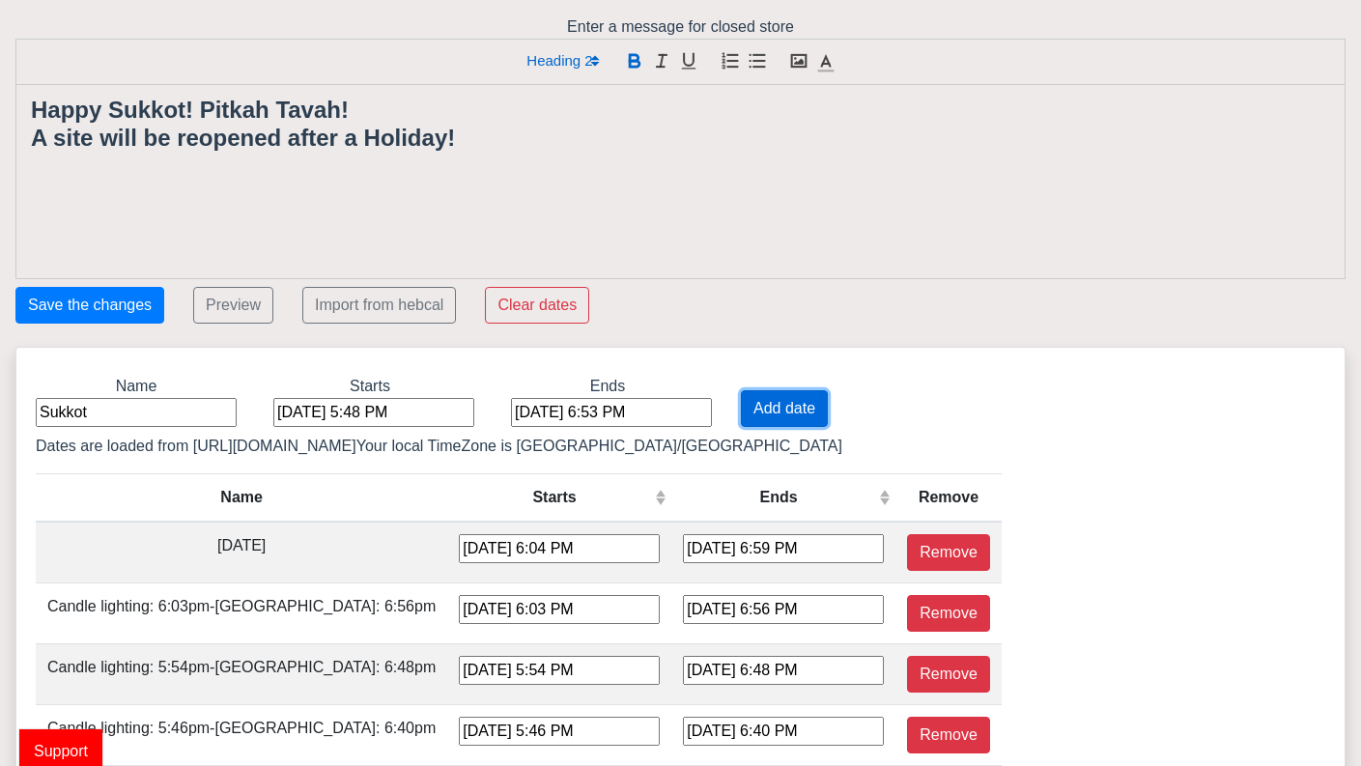
type input "[DATE] 5:40 PM"
type input "[DATE] 5:34 PM"
type input "[DATE] 4:33 PM"
type input "[DATE] 5:28 PM"
type input "[DATE] 4:27 PM"
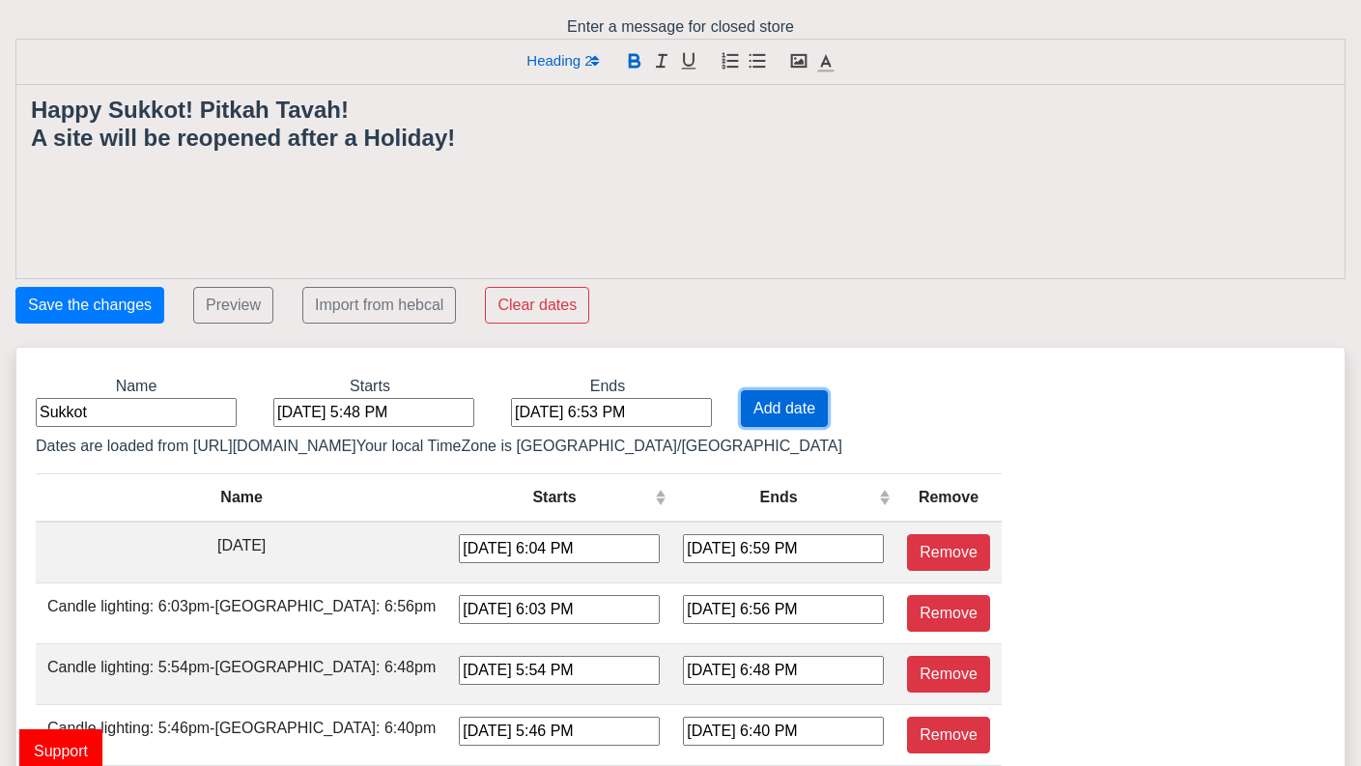
type input "[DATE] 5:23 PM"
type input "[DATE] 4:22 PM"
type input "[DATE] 5:18 PM"
type input "[DATE] 4:19 PM"
type input "[DATE] 5:16 PM"
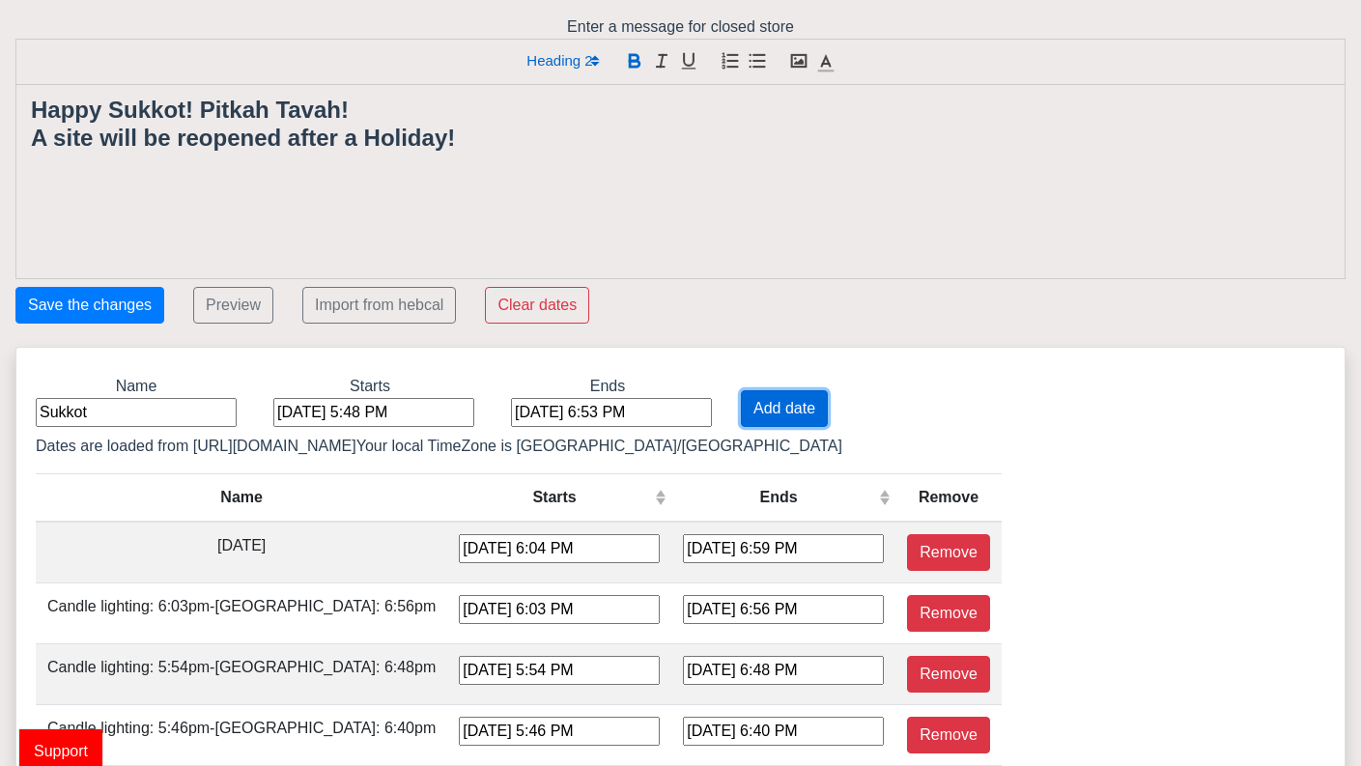
type input "[DATE] 4:17 PM"
type input "[DATE] 5:14 PM"
type input "[DATE] 4:16 PM"
type input "[DATE] 5:14 PM"
type input "[DATE] 4:17 PM"
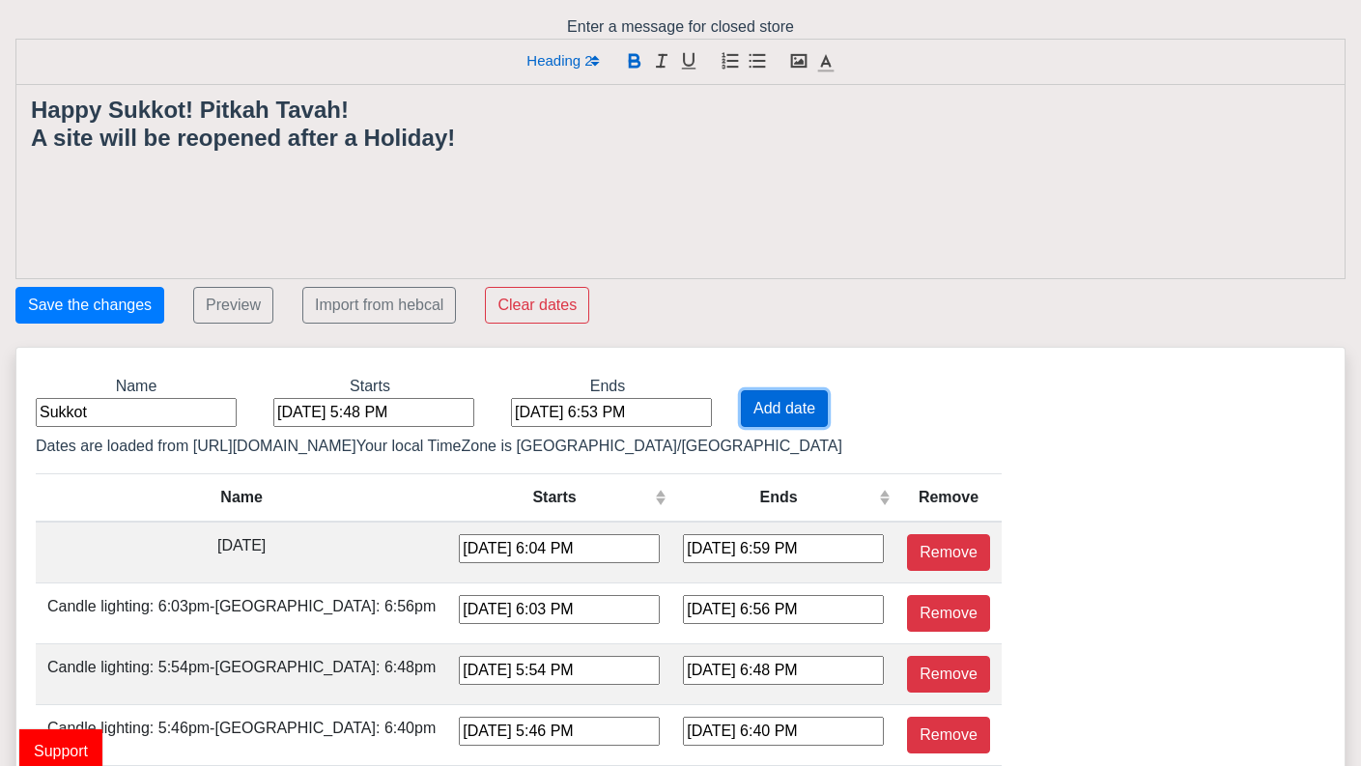
type input "[DATE] 5:16 PM"
type input "[DATE] 4:20 PM"
type input "[DATE] 5:18 PM"
type input "[DATE] 4:23 PM"
type input "[DATE] 5:22 PM"
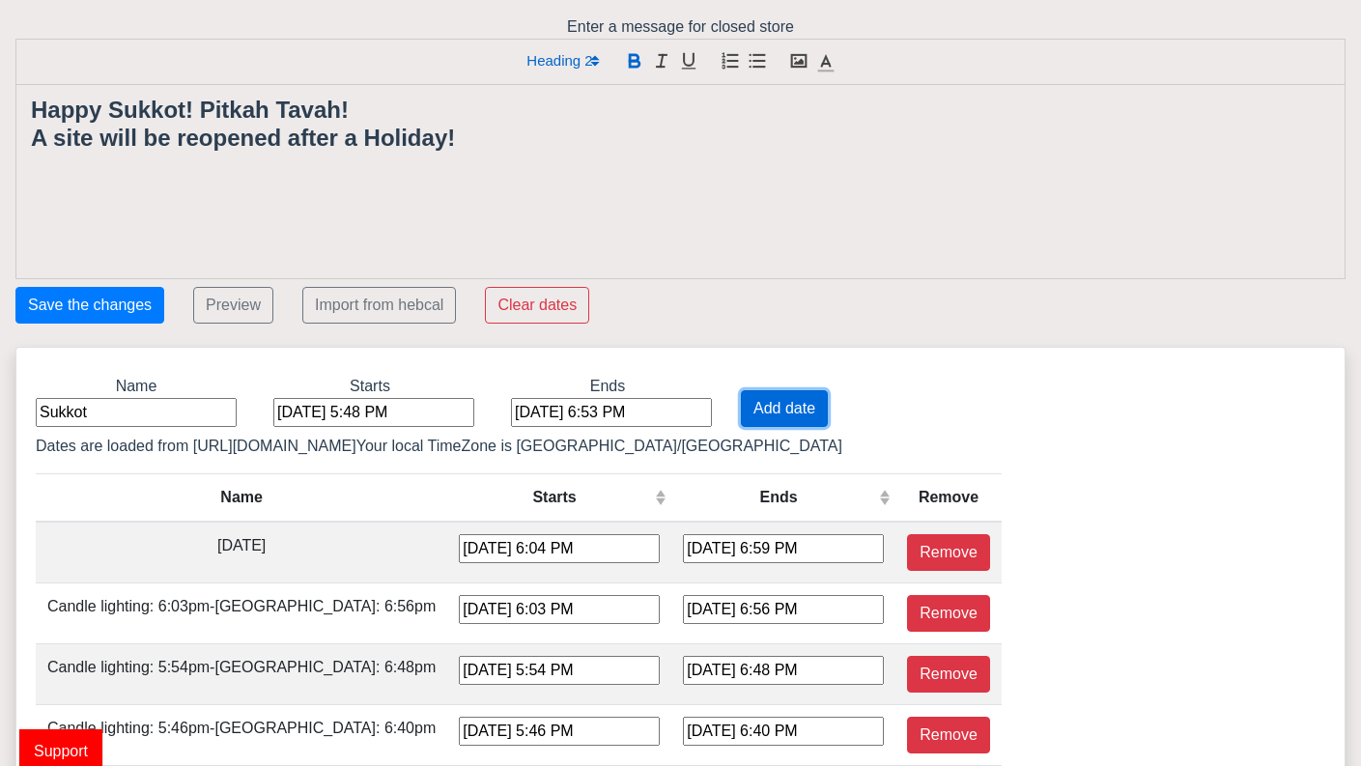
type input "[DATE] 4:28 PM"
type input "[DATE] 5:26 PM"
type input "[DATE] 4:33 PM"
type input "[DATE] 5:32 PM"
type input "[DATE] 4:39 PM"
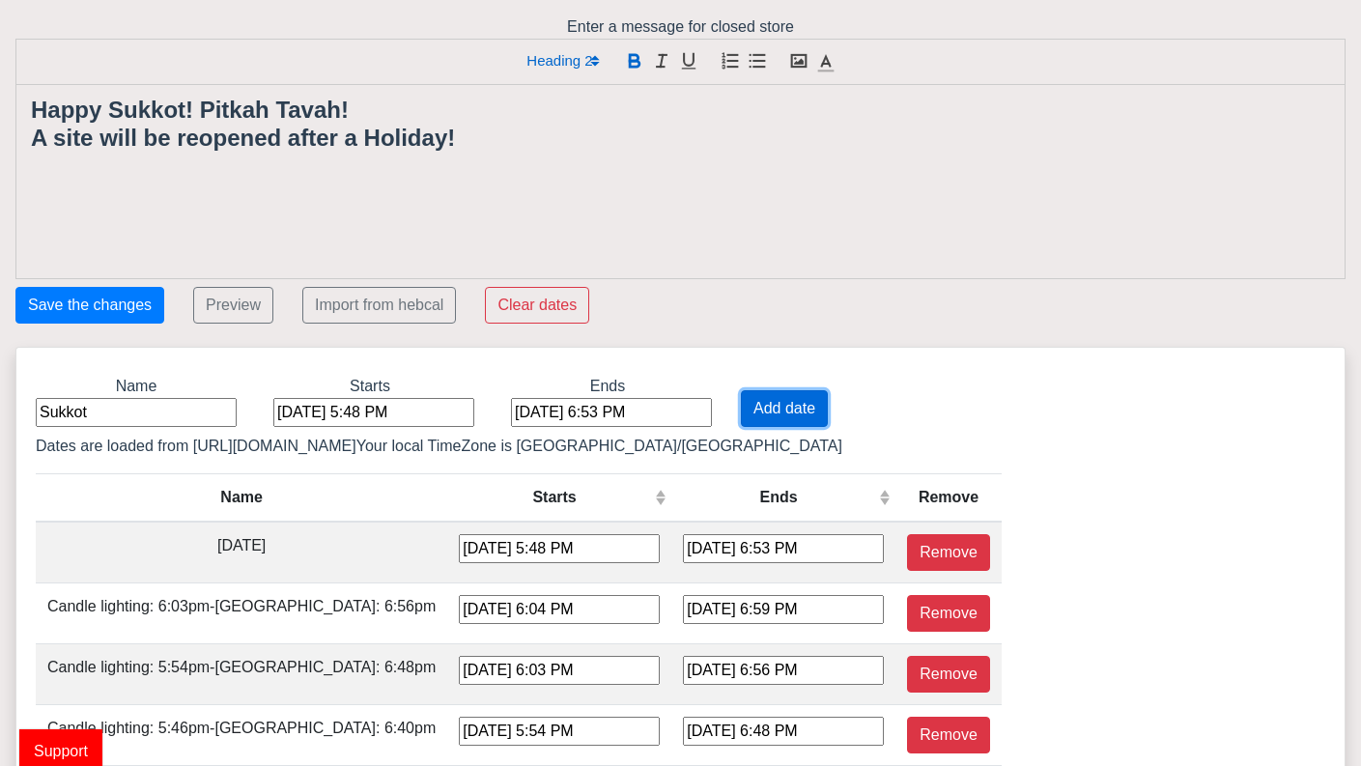
type input "[DATE] 5:37 PM"
type input "[DATE] 4:45 PM"
type input "[DATE] 5:43 PM"
type input "[DATE] 4:52 PM"
type input "[DATE] 5:49 PM"
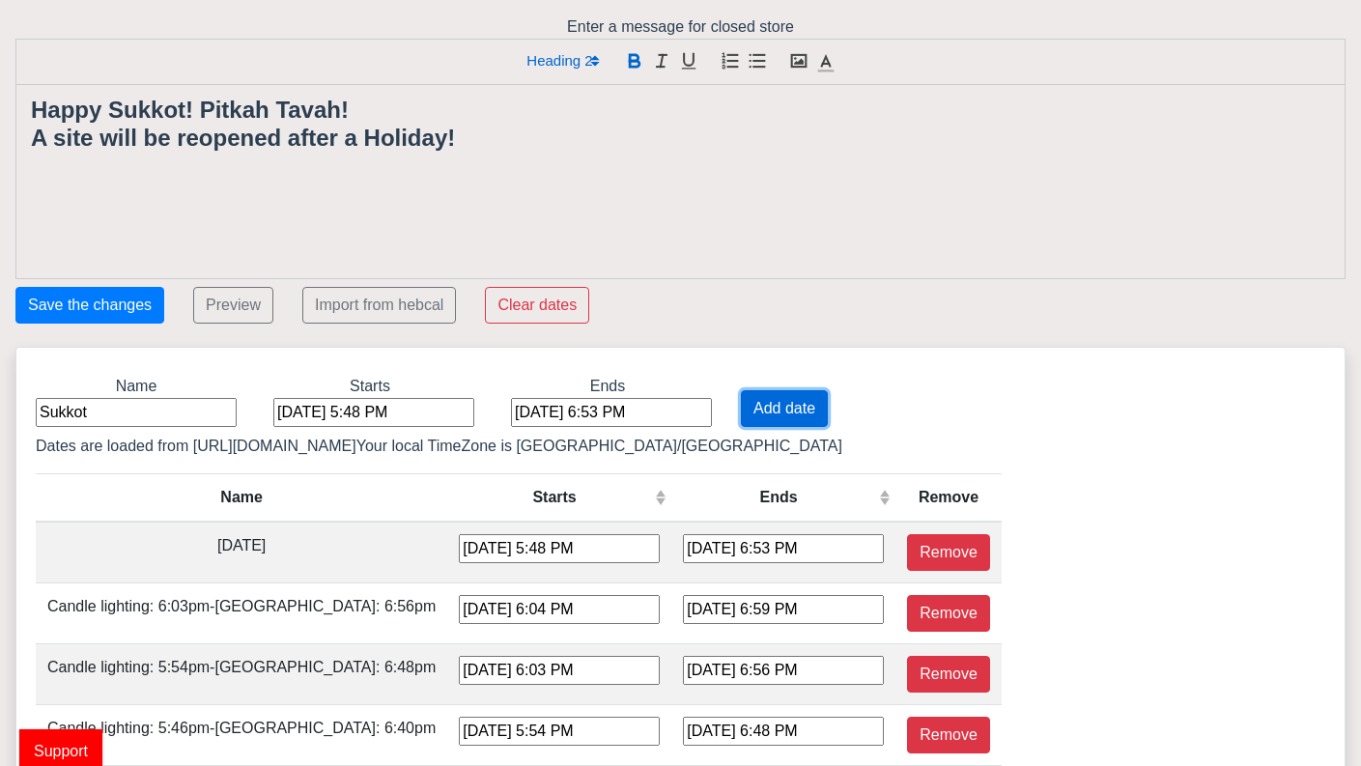
type input "[DATE] 4:58 PM"
type input "[DATE] 5:55 PM"
type input "[DATE] 5:04 PM"
type input "[DATE] 6:01 PM"
type input "[DATE] 5:10 PM"
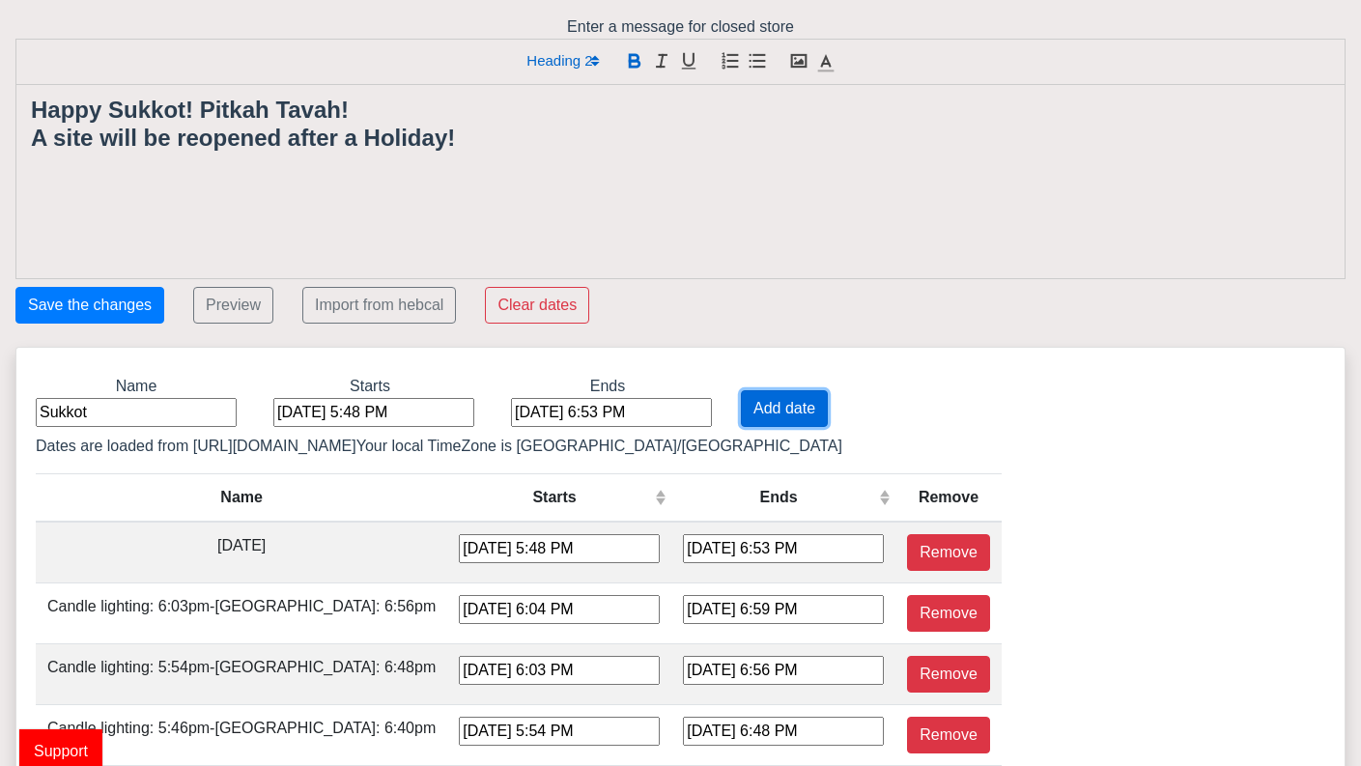
type input "[DATE] 6:06 PM"
type input "[DATE] 5:16 PM"
type input "[DATE] 6:12 PM"
type input "[DATE] 5:21 PM"
type input "[DATE] 6:17 PM"
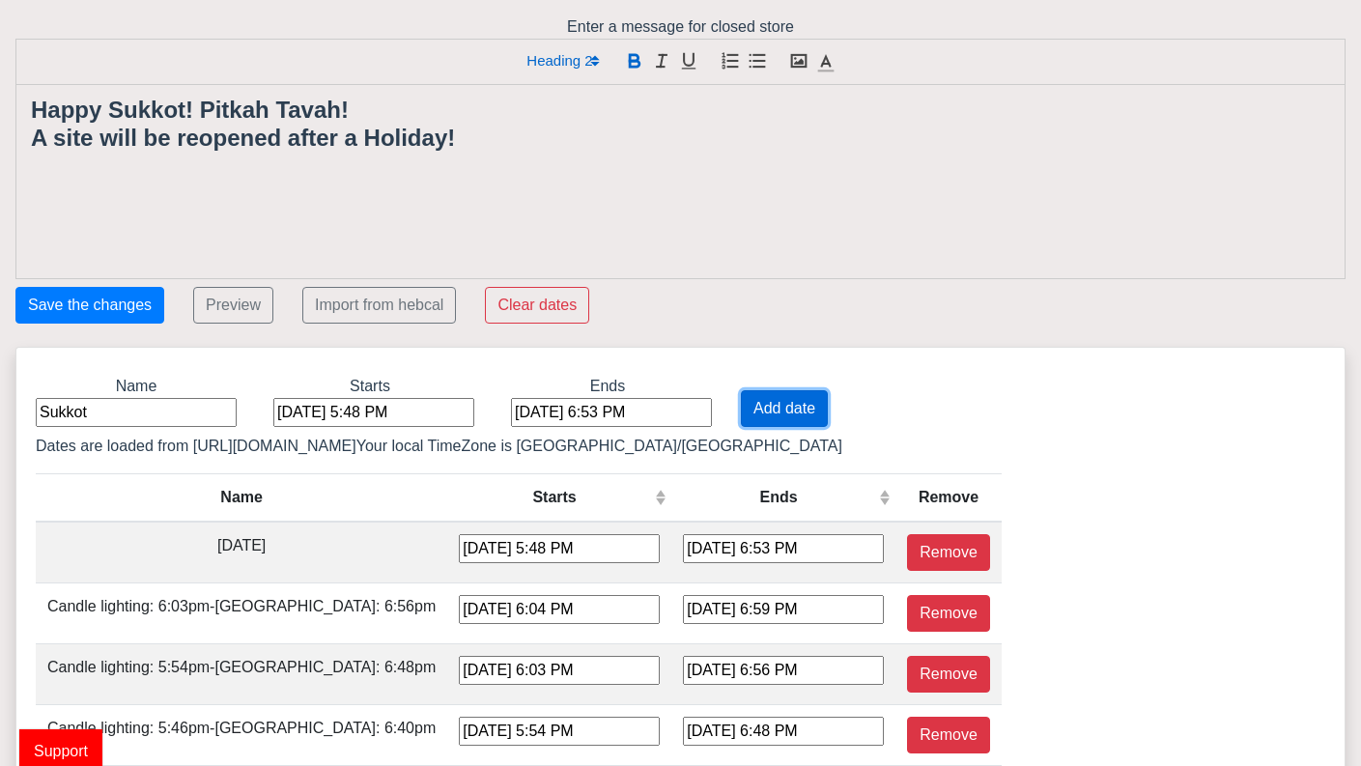
type input "[DATE] 5:26 PM"
type input "[DATE] 6:22 PM"
type input "[DATE] 5:31 PM"
type input "[DATE] 6:26 PM"
type input "[DATE] 5:36 PM"
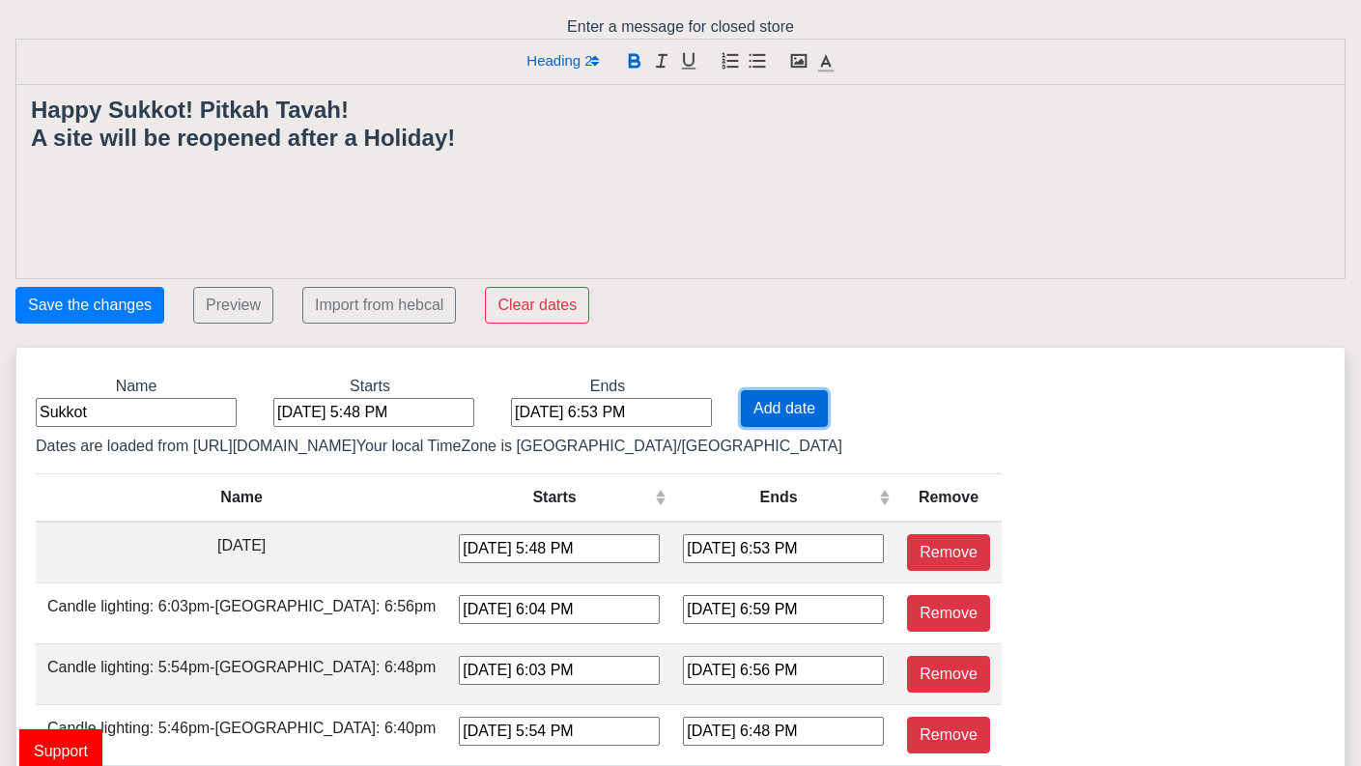
type input "[DATE] 7:31 PM"
type input "[DATE] 6:41 PM"
type input "[DATE] 7:36 PM"
type input "[DATE] 6:45 PM"
type input "[DATE] 7:41 PM"
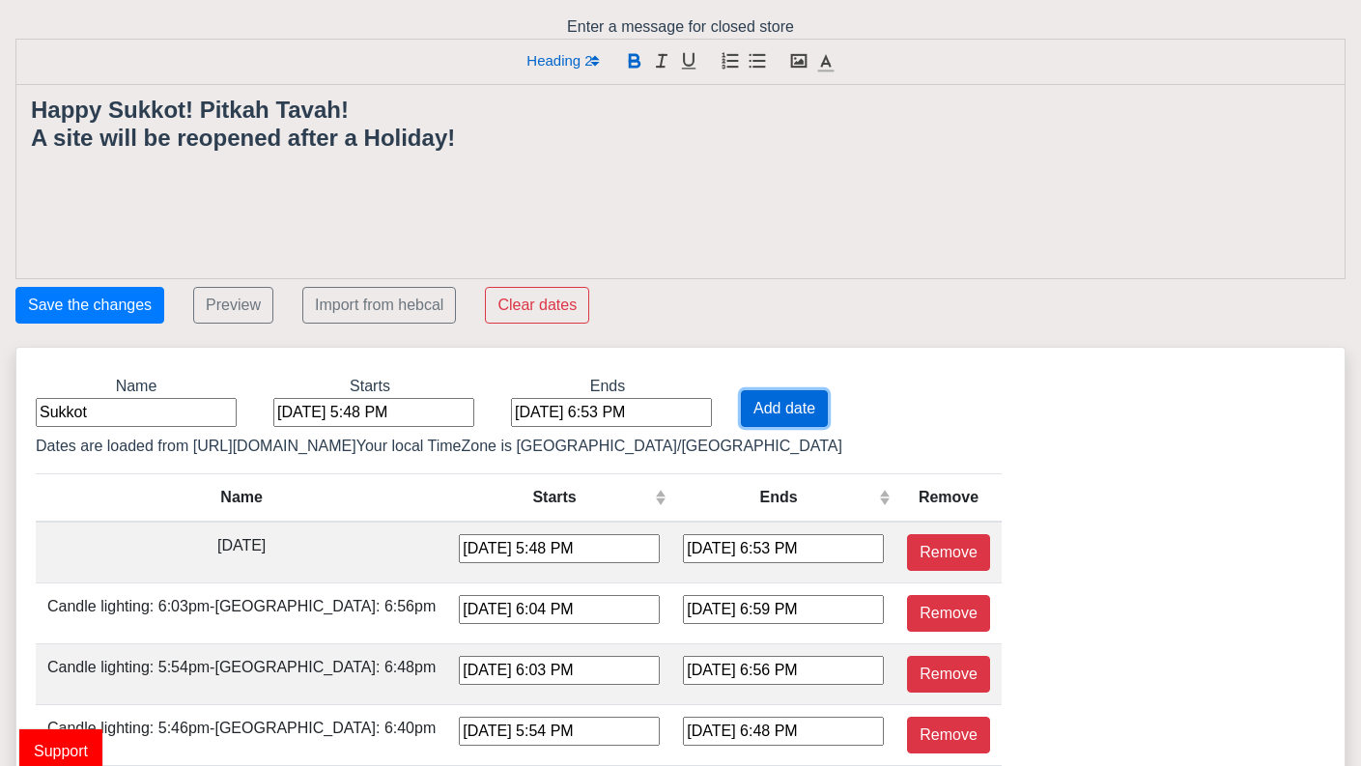
type input "[DATE] 6:50 PM"
type input "[DATE] 7:47 PM"
type input "[DATE] 6:55 PM"
type input "[DATE] 7:52 PM"
type input "[DATE] 7:00 PM"
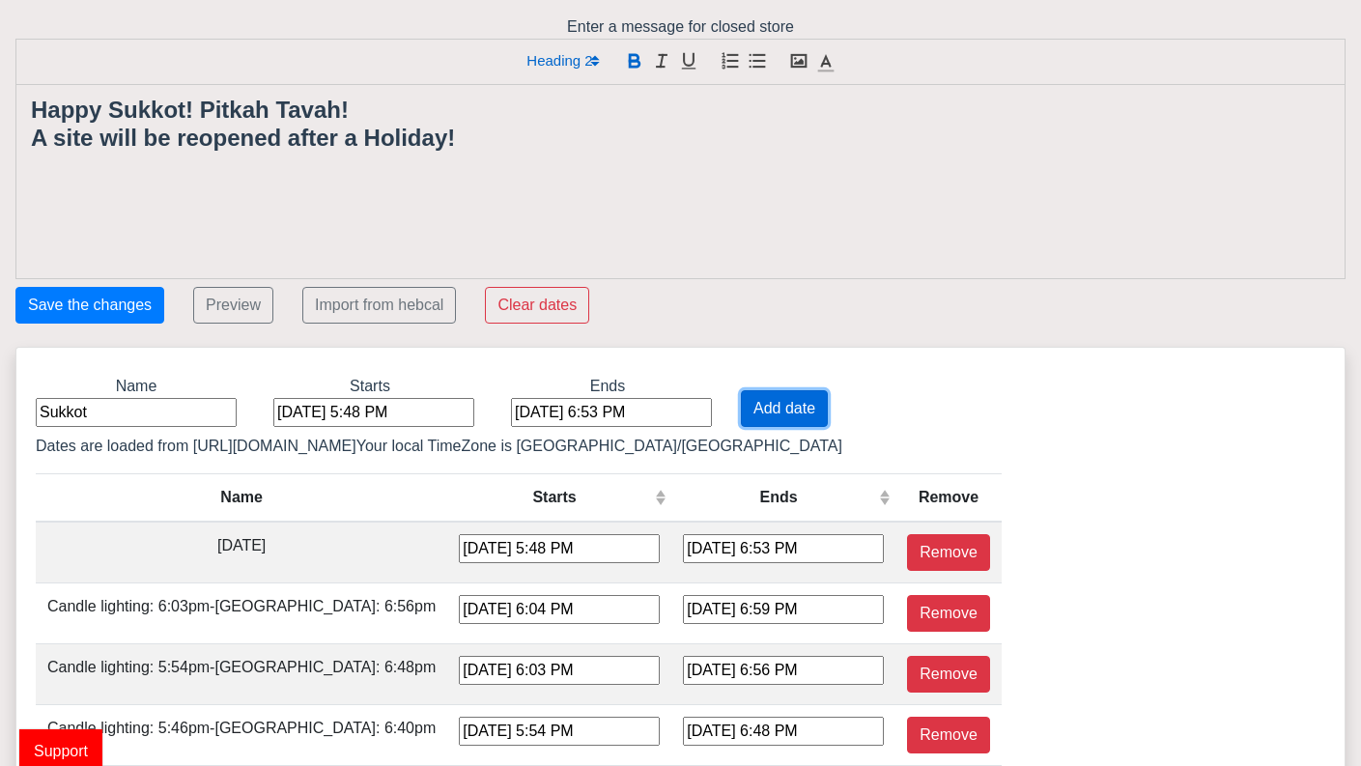
type input "[DATE] 7:58 PM"
type input "[DATE] 7:05 PM"
type input "[DATE] 8:03 PM"
type input "[DATE] 7:10 PM"
type input "[DATE] 8:09 PM"
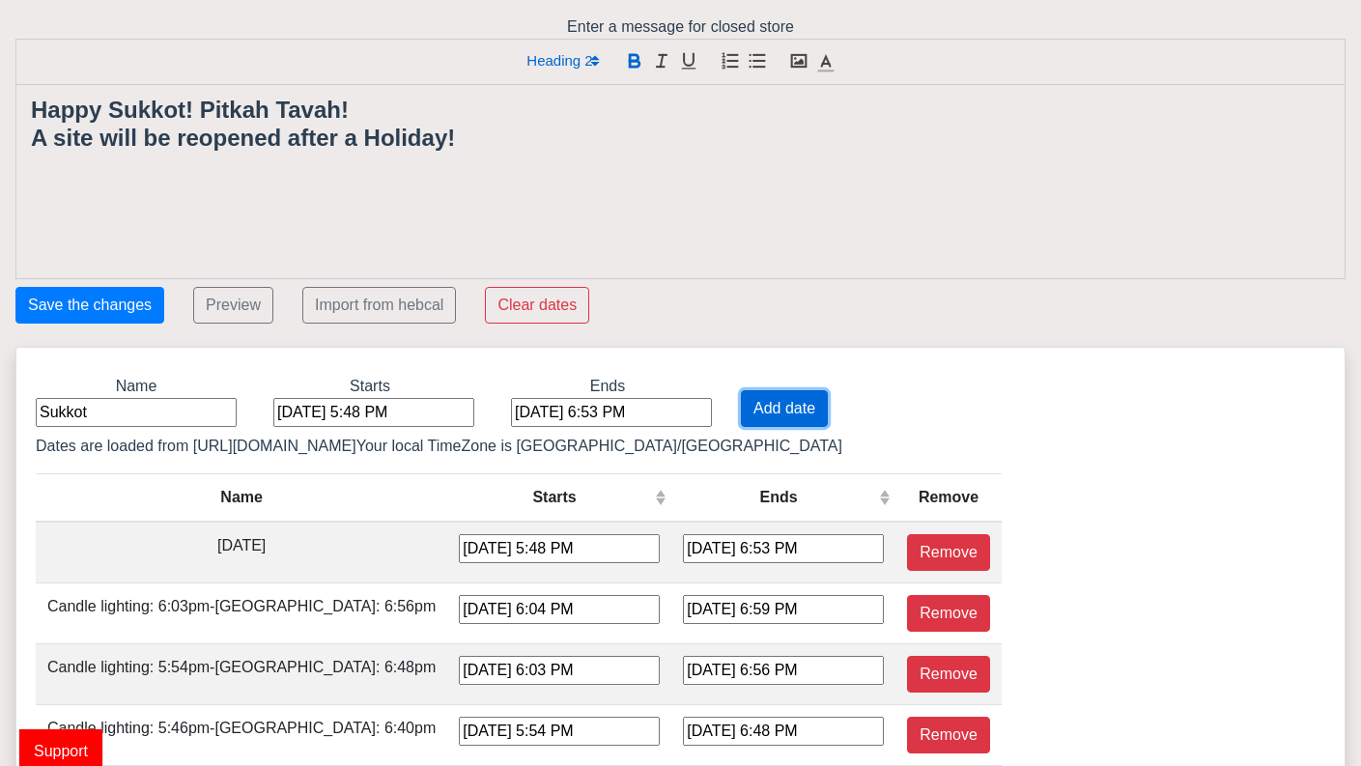
type input "[DATE] 7:14 PM"
type input "[DATE] 8:14 PM"
type input "[DATE] 7:19 PM"
type input "[DATE] 8:19 PM"
type input "[DATE] 7:23 PM"
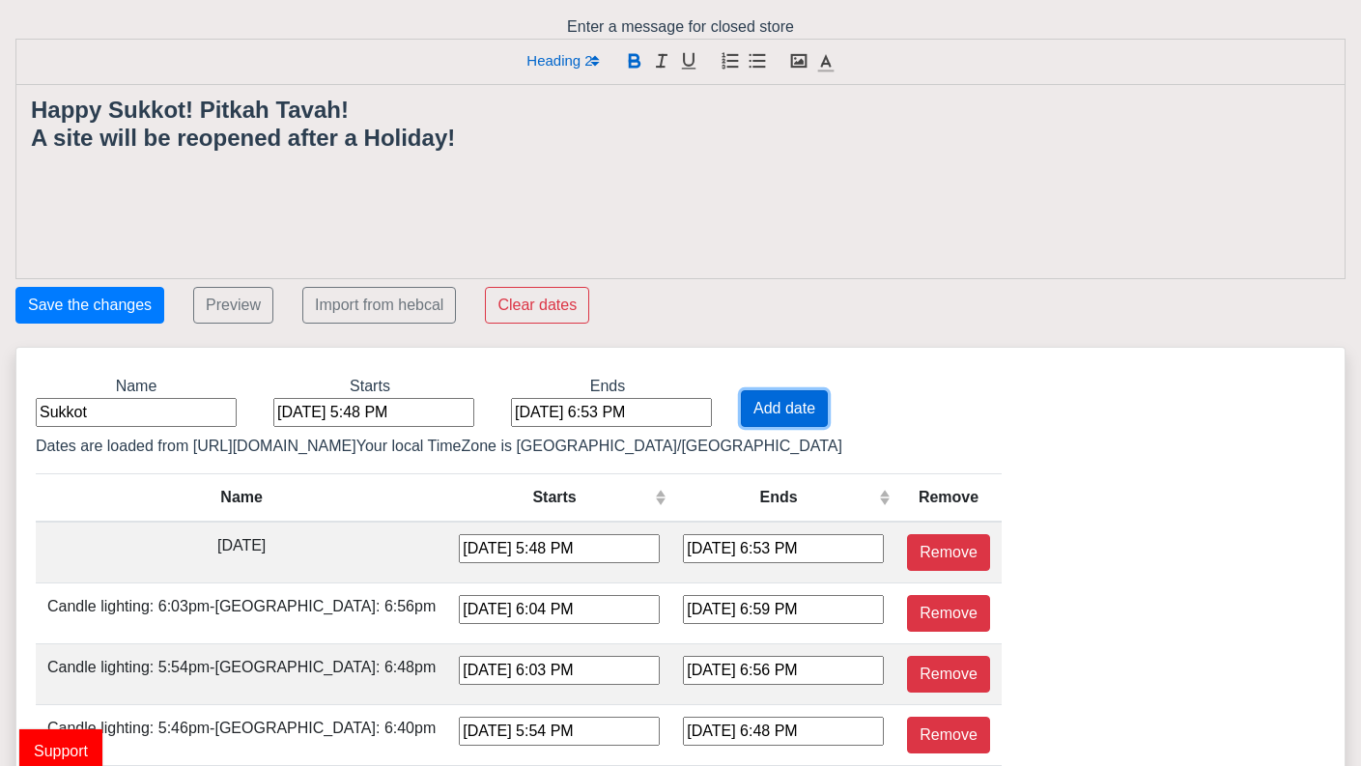
type input "[DATE] 8:24 PM"
type input "[DATE] 7:26 PM"
type input "[DATE] 8:27 PM"
type input "[DATE] 7:28 PM"
type input "[DATE] 8:29 PM"
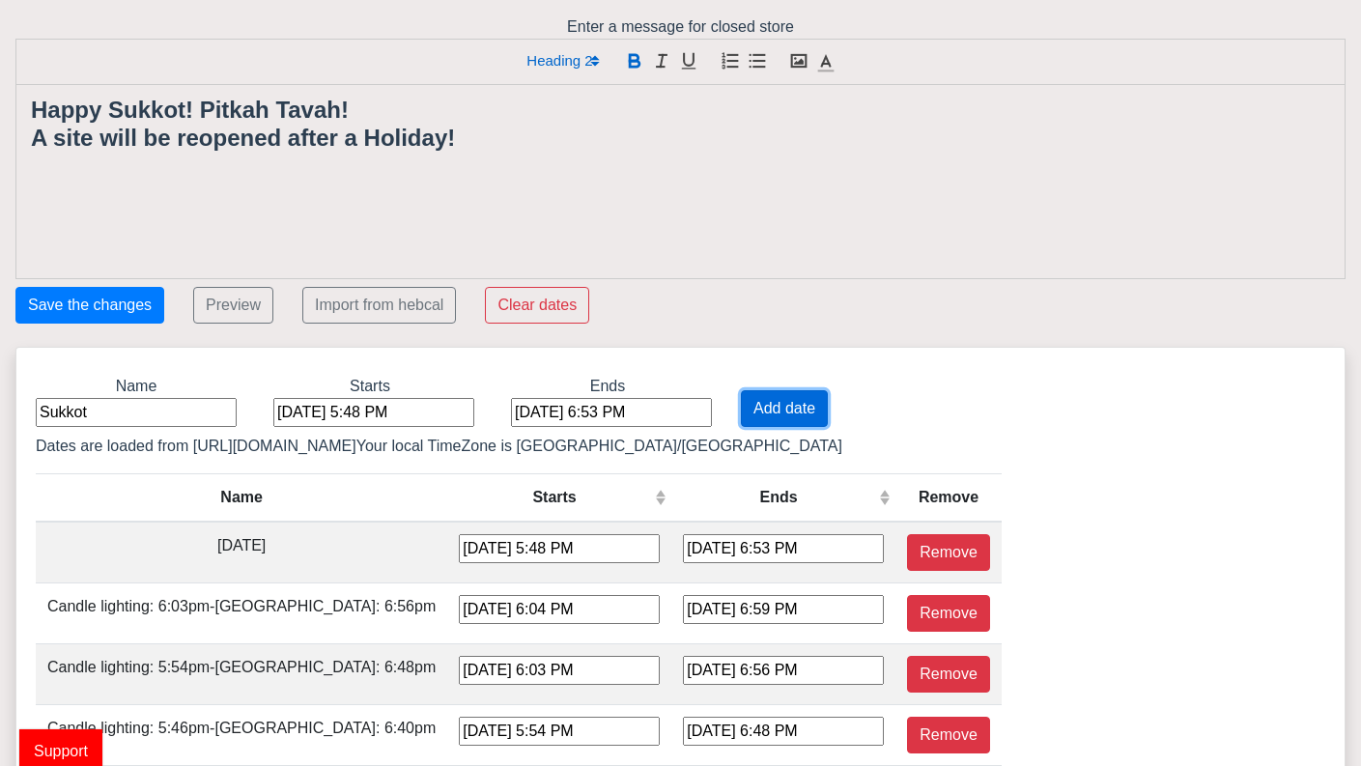
type input "[DATE] 7:30 PM"
type input "[DATE] 8:31 PM"
type input "[DATE] 7:30 PM"
type input "[DATE] 8:31 PM"
type input "[DATE] 7:29 PM"
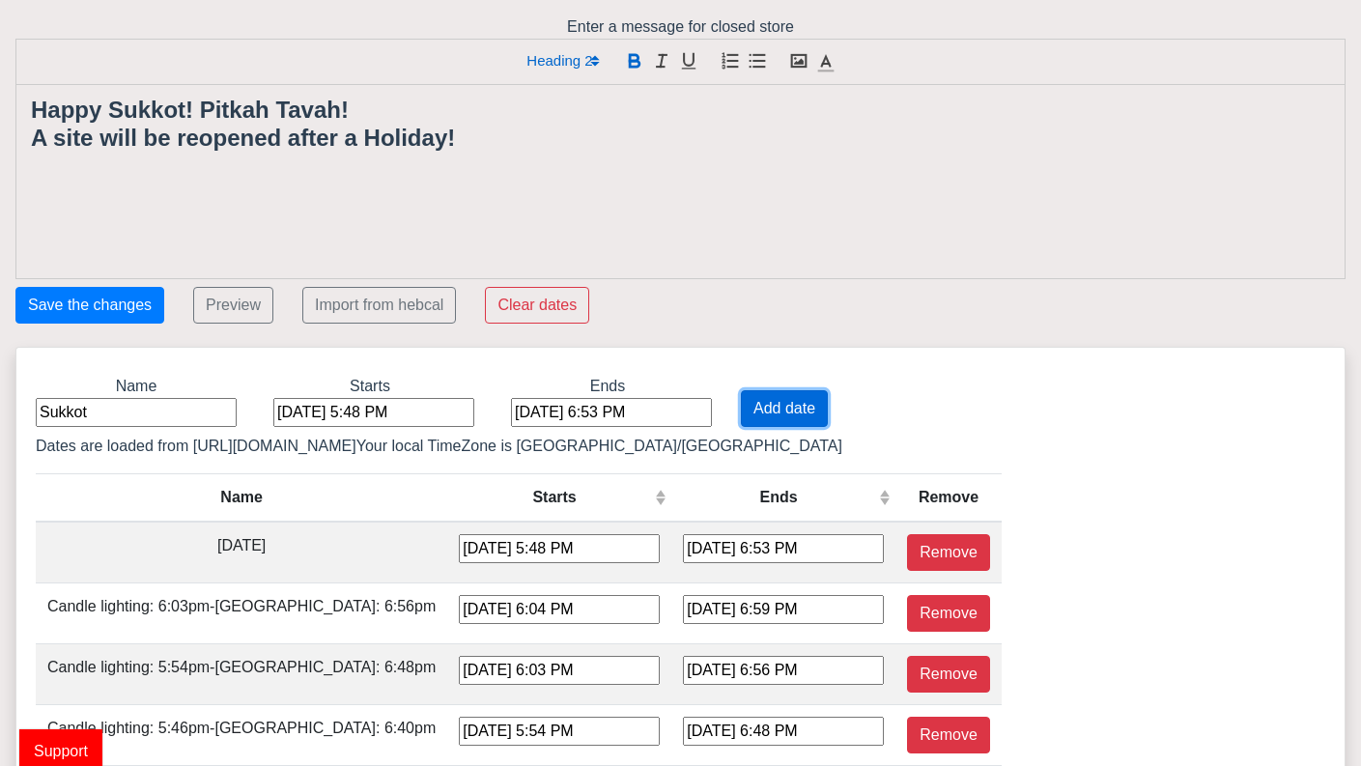
type input "[DATE] 8:29 PM"
type input "[DATE] 7:27 PM"
type input "[DATE] 8:26 PM"
type input "[DATE] 7:24 PM"
type input "[DATE] 8:22 PM"
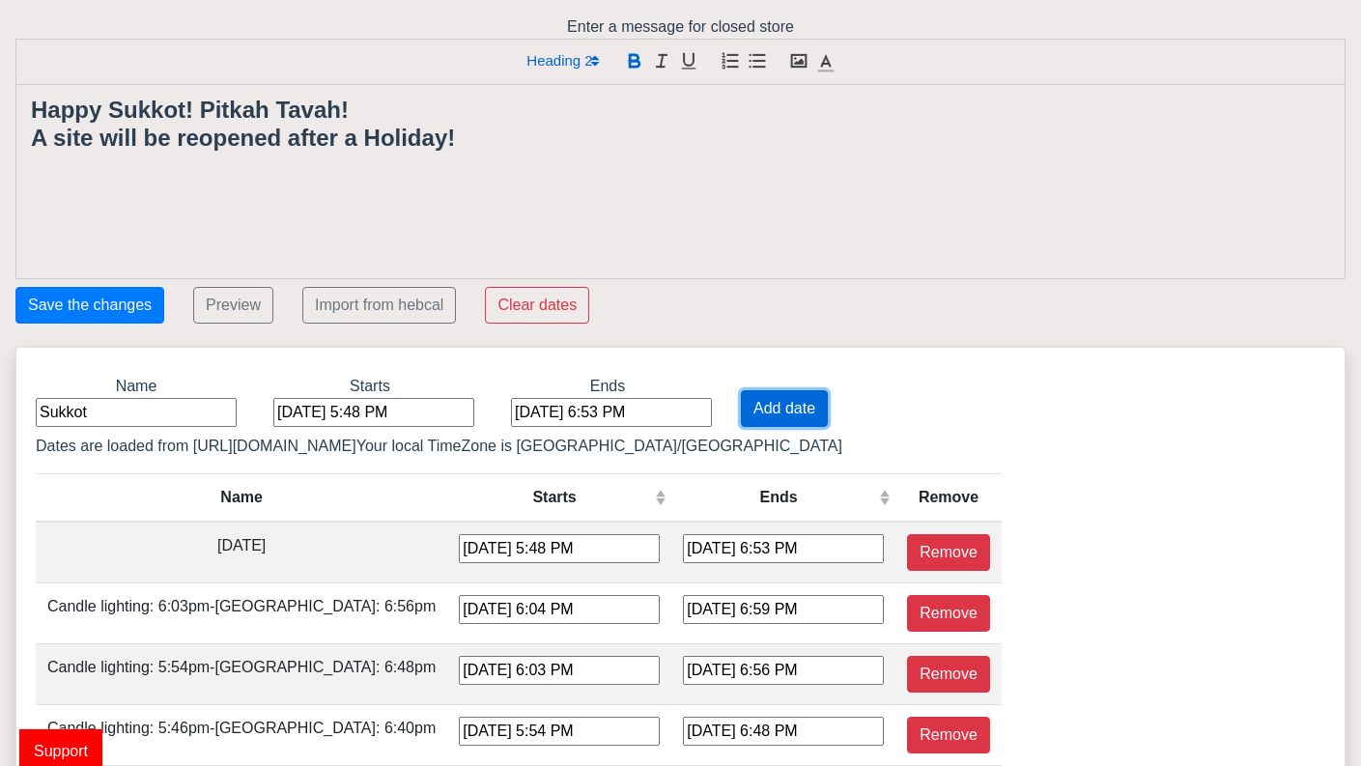
type input "[DATE] 7:19 PM"
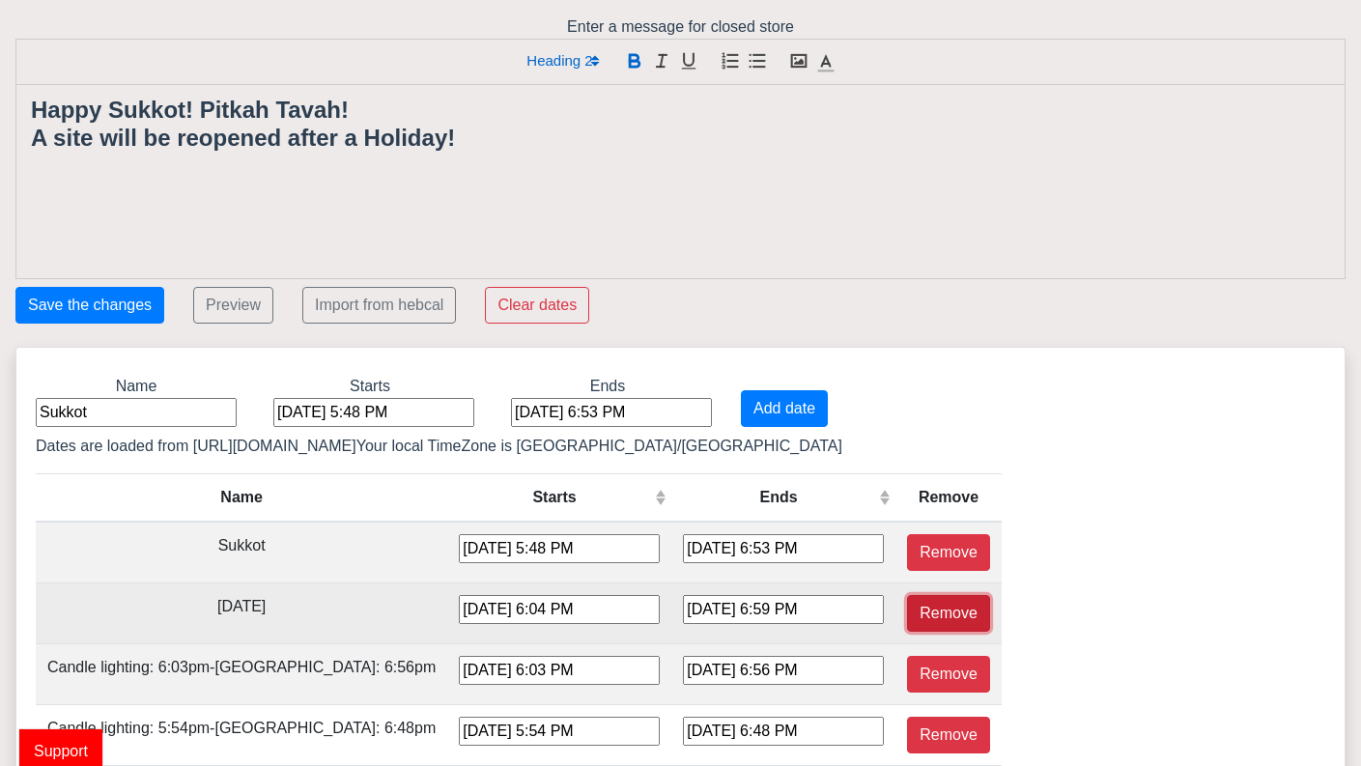
click at [907, 610] on button "Remove" at bounding box center [948, 613] width 83 height 37
